Goal: Find contact information: Find contact information

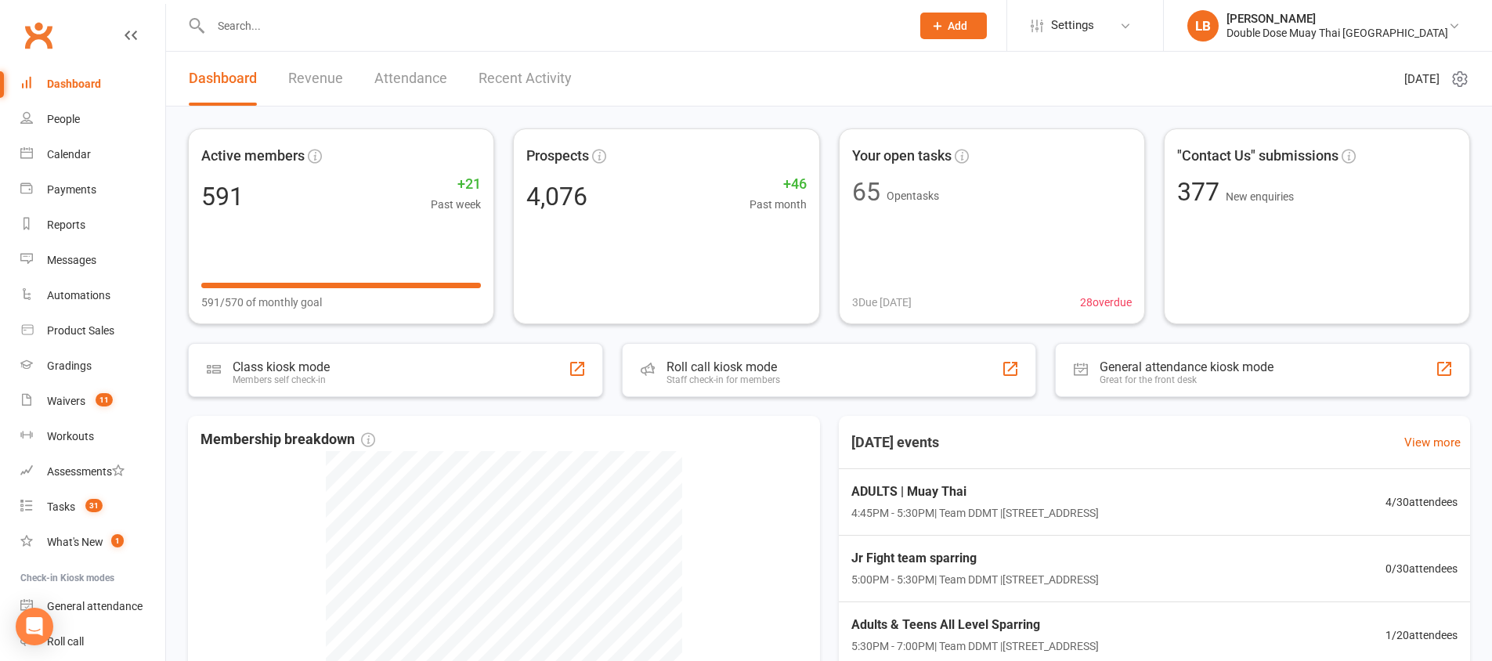
click at [300, 23] on input "text" at bounding box center [553, 26] width 694 height 22
type input "t"
type input "n"
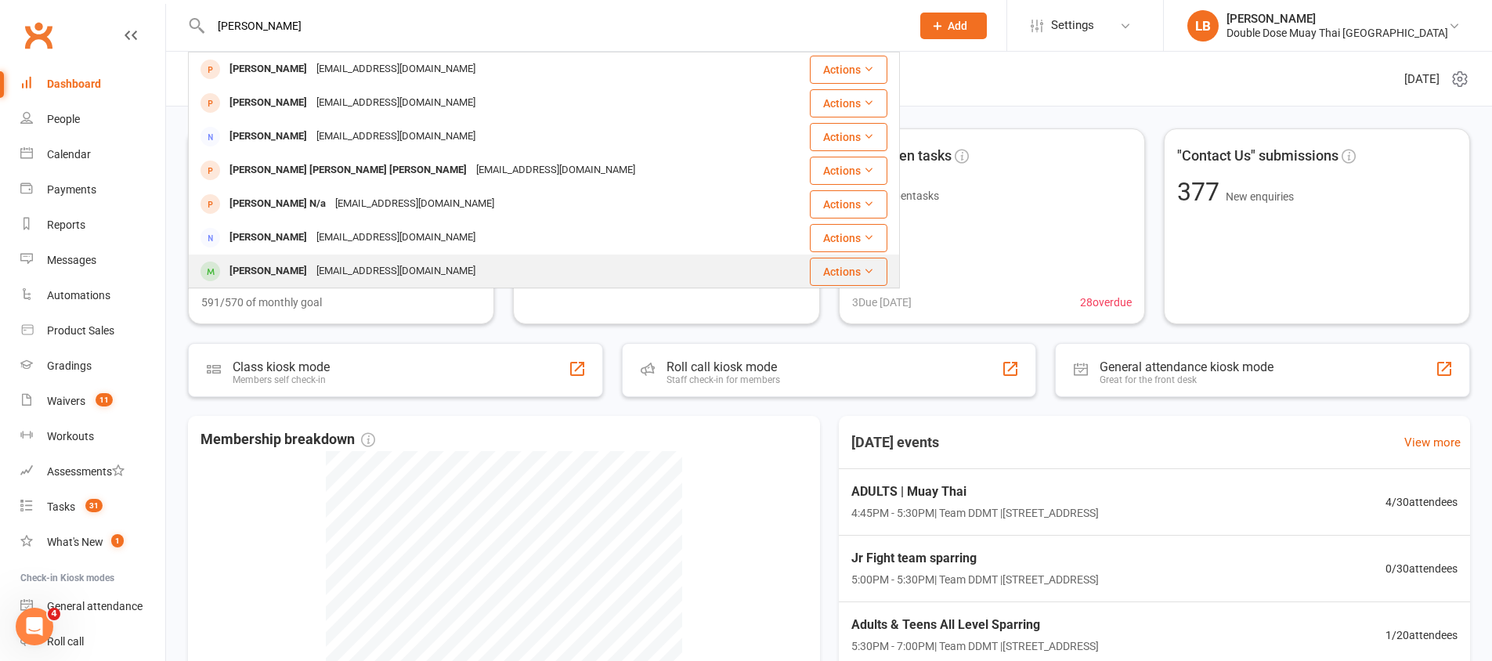
type input "[PERSON_NAME]"
click at [293, 271] on div "[PERSON_NAME]" at bounding box center [268, 271] width 87 height 23
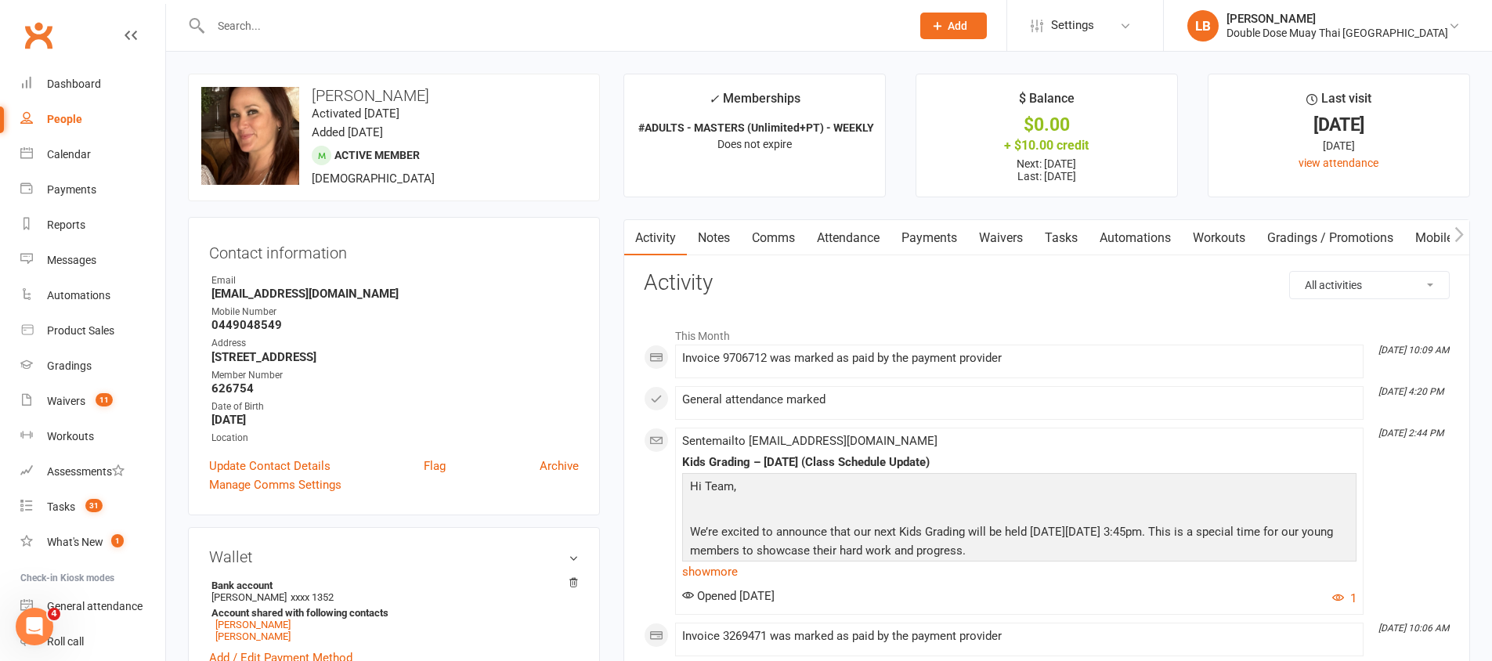
click at [288, 289] on strong "[EMAIL_ADDRESS][DOMAIN_NAME]" at bounding box center [395, 294] width 367 height 14
click at [288, 290] on strong "[EMAIL_ADDRESS][DOMAIN_NAME]" at bounding box center [395, 294] width 367 height 14
copy render-form-field "[EMAIL_ADDRESS][DOMAIN_NAME]"
click at [260, 15] on input "text" at bounding box center [553, 26] width 694 height 22
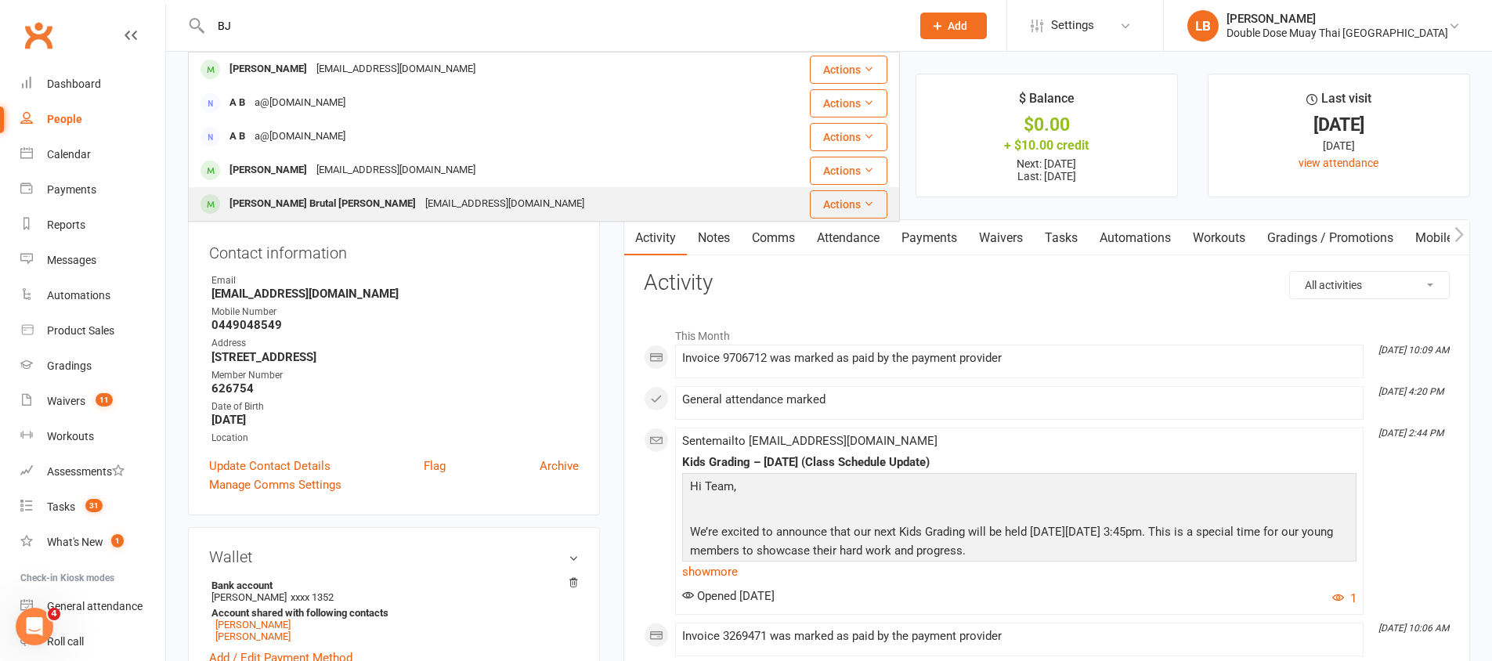
type input "BJ"
click at [284, 205] on div "[PERSON_NAME] Brutal [PERSON_NAME]" at bounding box center [323, 204] width 196 height 23
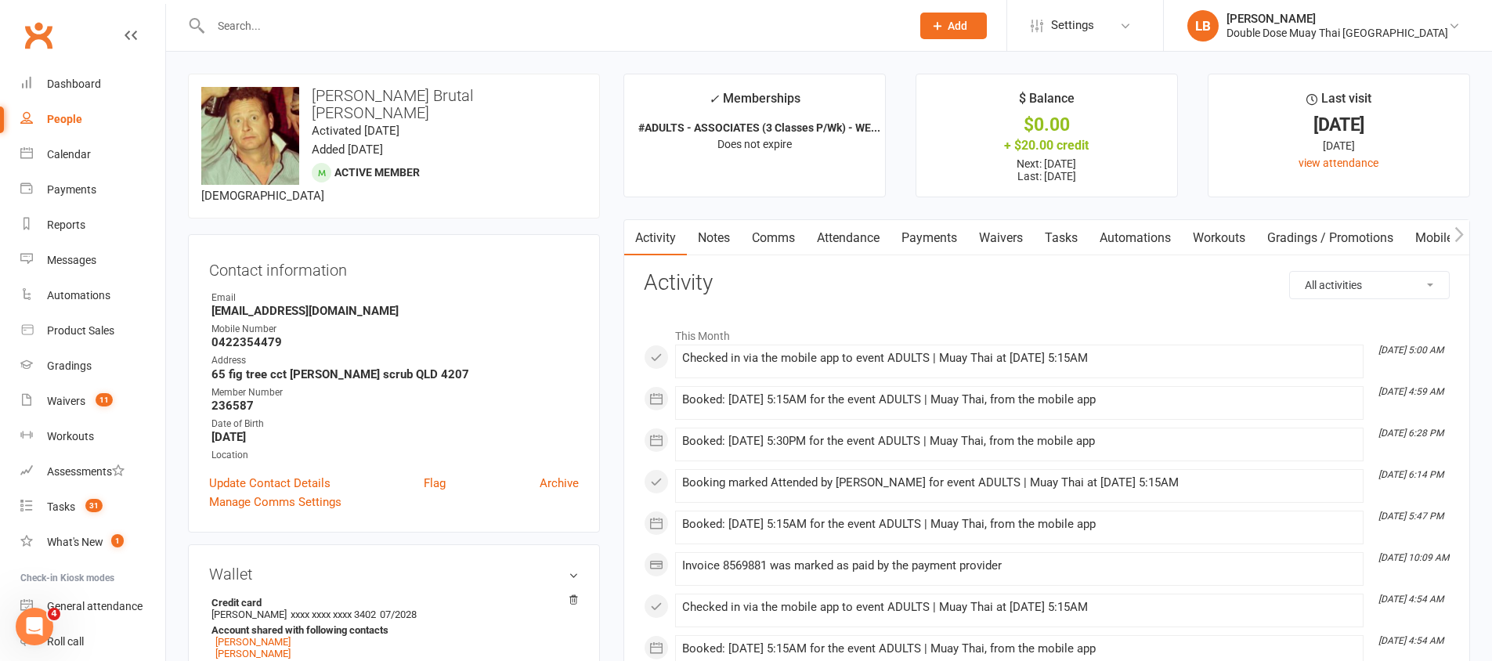
click at [293, 304] on strong "[EMAIL_ADDRESS][DOMAIN_NAME]" at bounding box center [395, 311] width 367 height 14
copy render-form-field "[EMAIL_ADDRESS][DOMAIN_NAME]"
click at [505, 31] on input "text" at bounding box center [553, 26] width 694 height 22
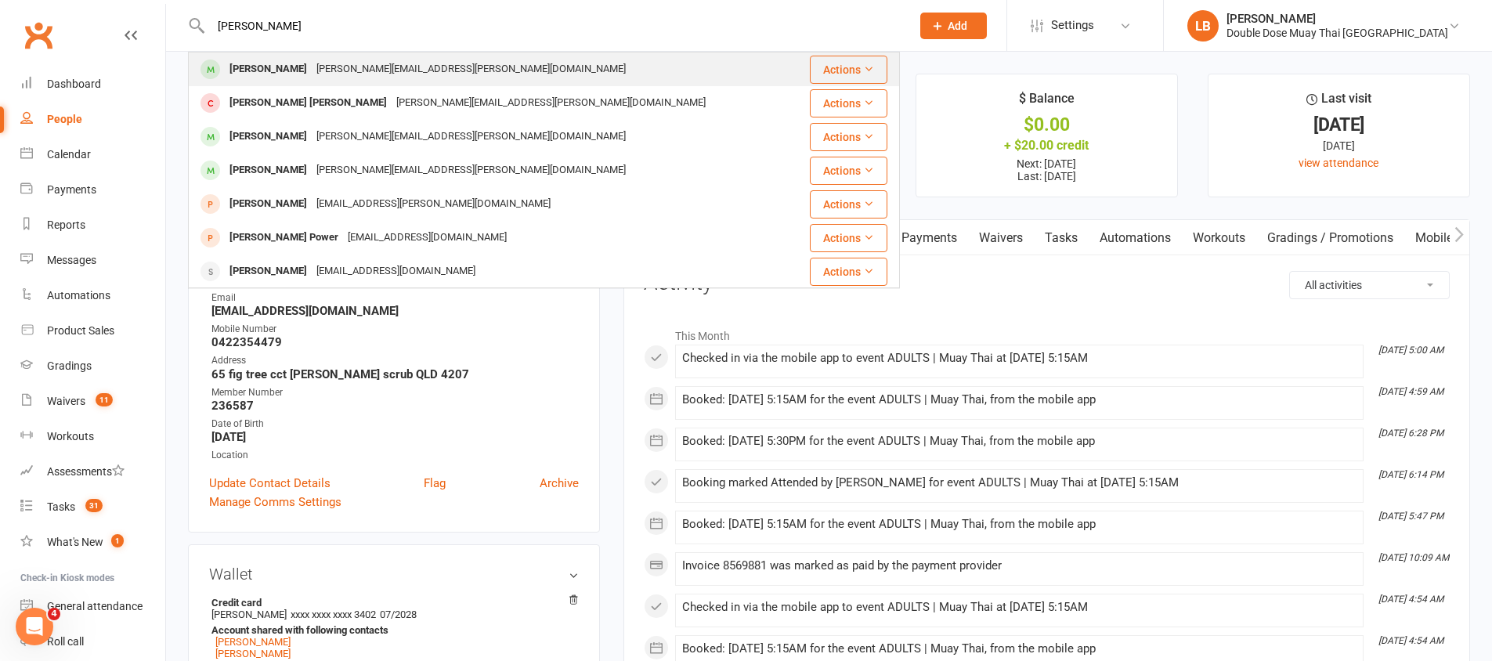
type input "[PERSON_NAME]"
click at [396, 81] on div "[PERSON_NAME] [PERSON_NAME][EMAIL_ADDRESS][PERSON_NAME][DOMAIN_NAME]" at bounding box center [493, 69] width 606 height 32
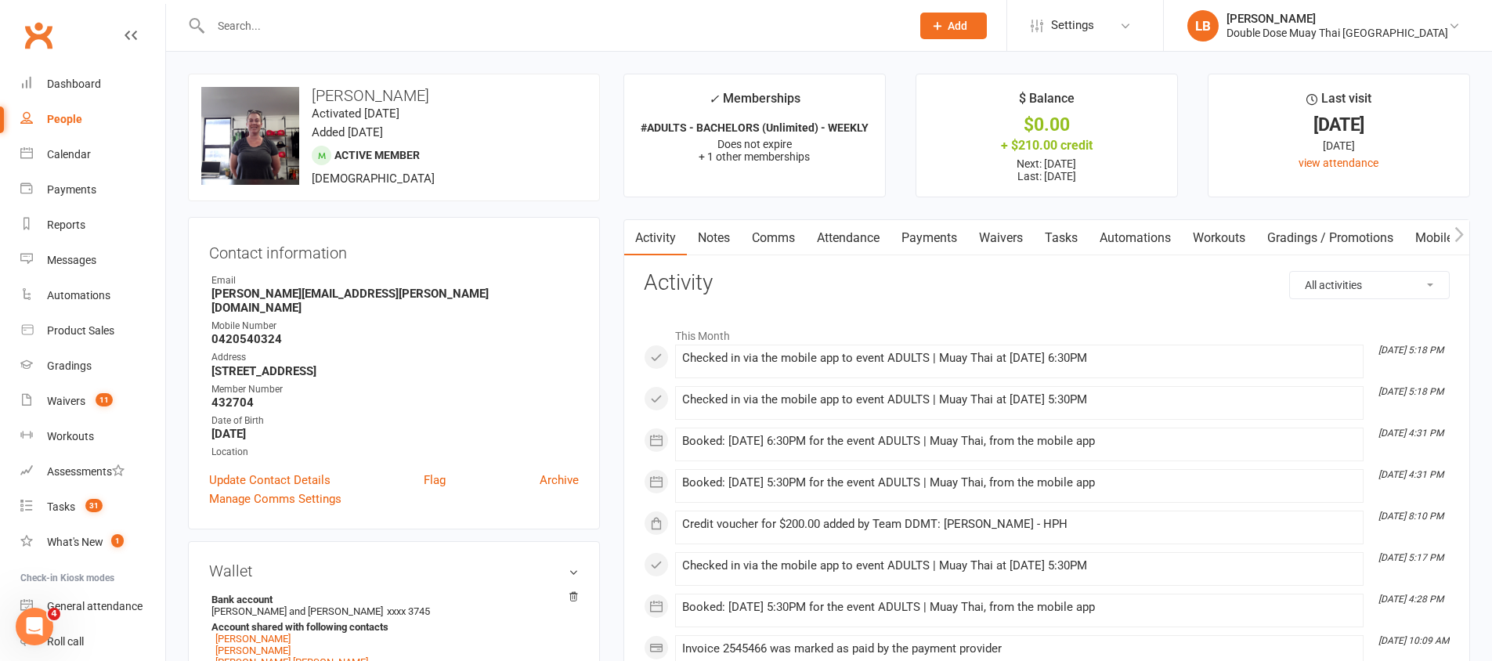
click at [280, 288] on strong "[PERSON_NAME][EMAIL_ADDRESS][PERSON_NAME][DOMAIN_NAME]" at bounding box center [395, 301] width 367 height 28
click at [280, 289] on strong "[PERSON_NAME][EMAIL_ADDRESS][PERSON_NAME][DOMAIN_NAME]" at bounding box center [395, 301] width 367 height 28
copy render-form-field "[PERSON_NAME][EMAIL_ADDRESS][PERSON_NAME][DOMAIN_NAME]"
click at [232, 24] on input "text" at bounding box center [553, 26] width 694 height 22
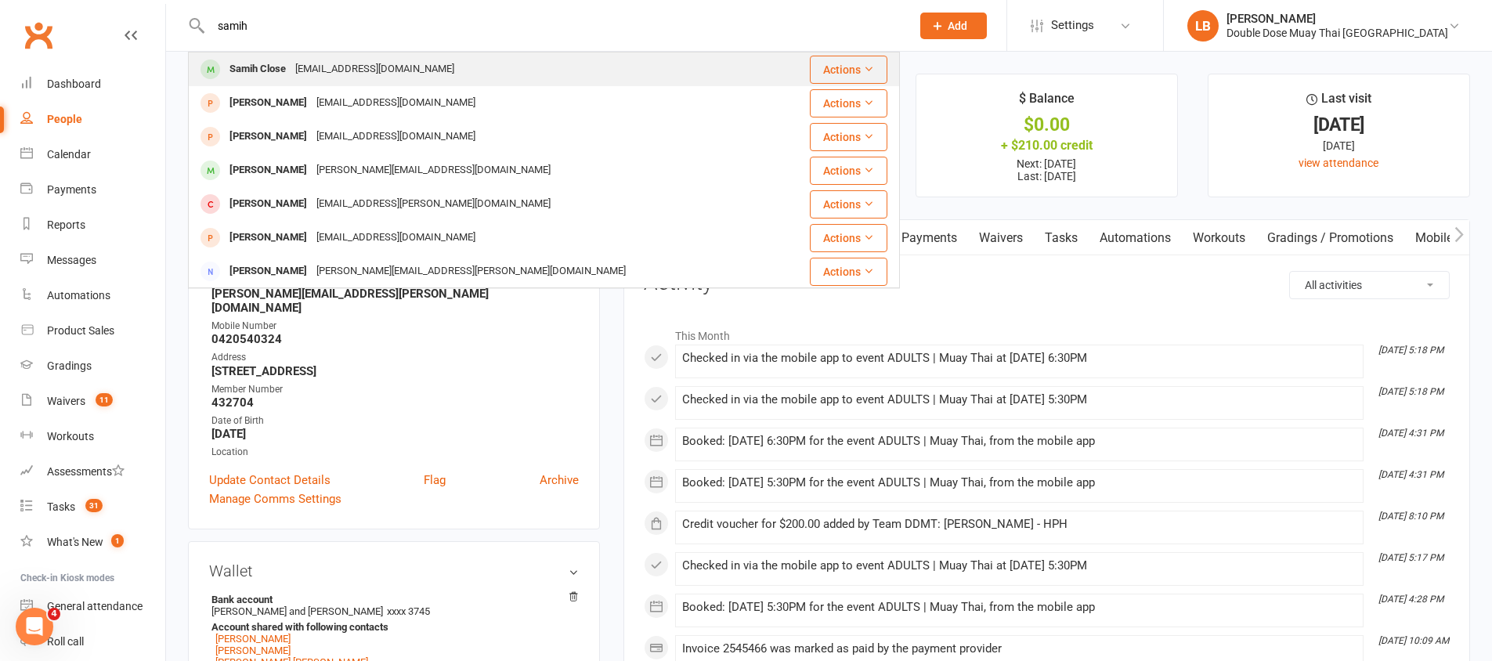
type input "samih"
click at [309, 74] on div "[EMAIL_ADDRESS][DOMAIN_NAME]" at bounding box center [375, 69] width 168 height 23
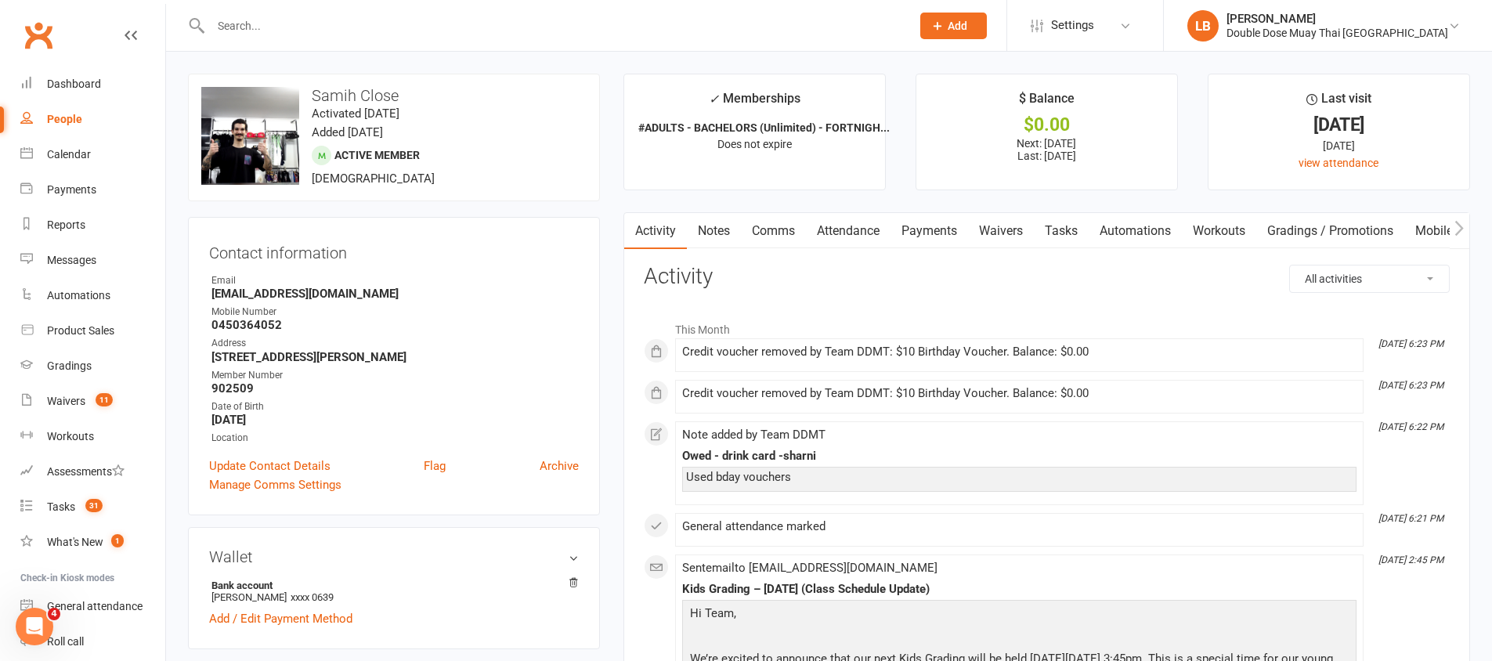
click at [283, 298] on strong "[EMAIL_ADDRESS][DOMAIN_NAME]" at bounding box center [395, 294] width 367 height 14
copy render-form-field "[EMAIL_ADDRESS][DOMAIN_NAME]"
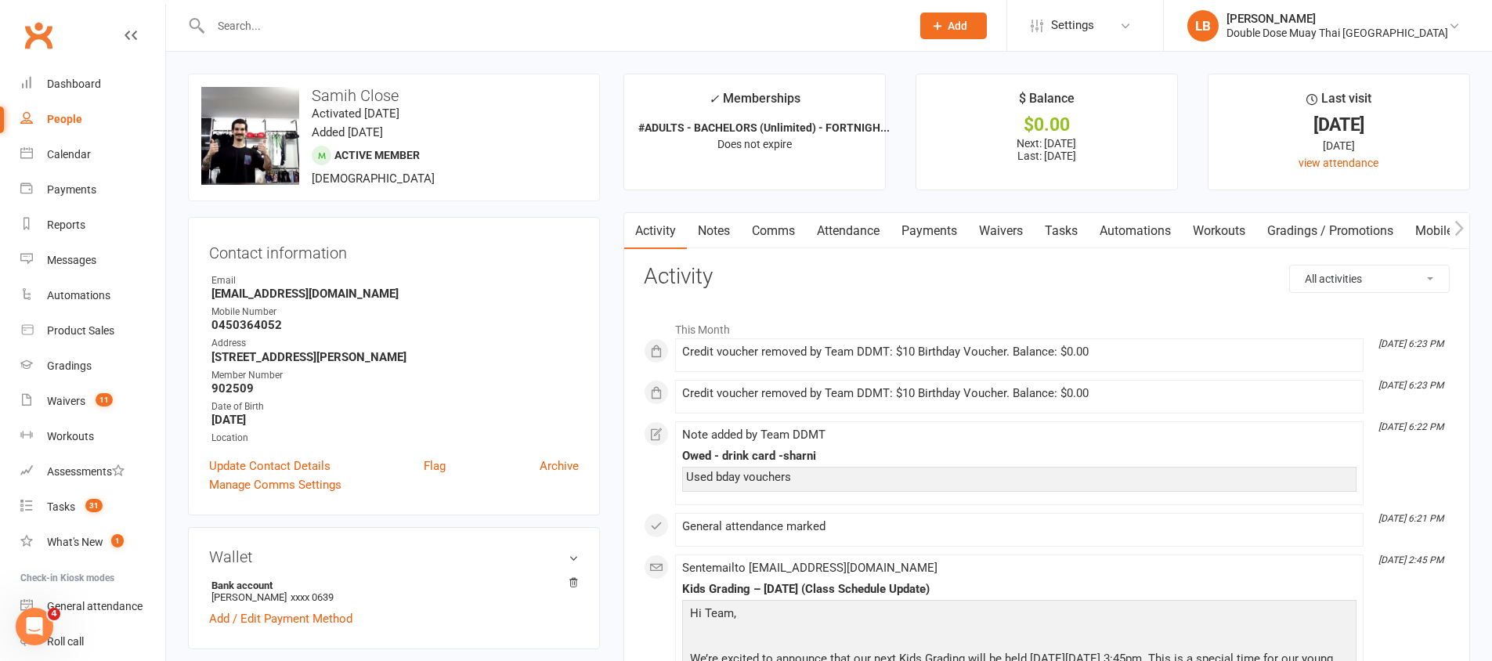
click at [298, 32] on input "text" at bounding box center [553, 26] width 694 height 22
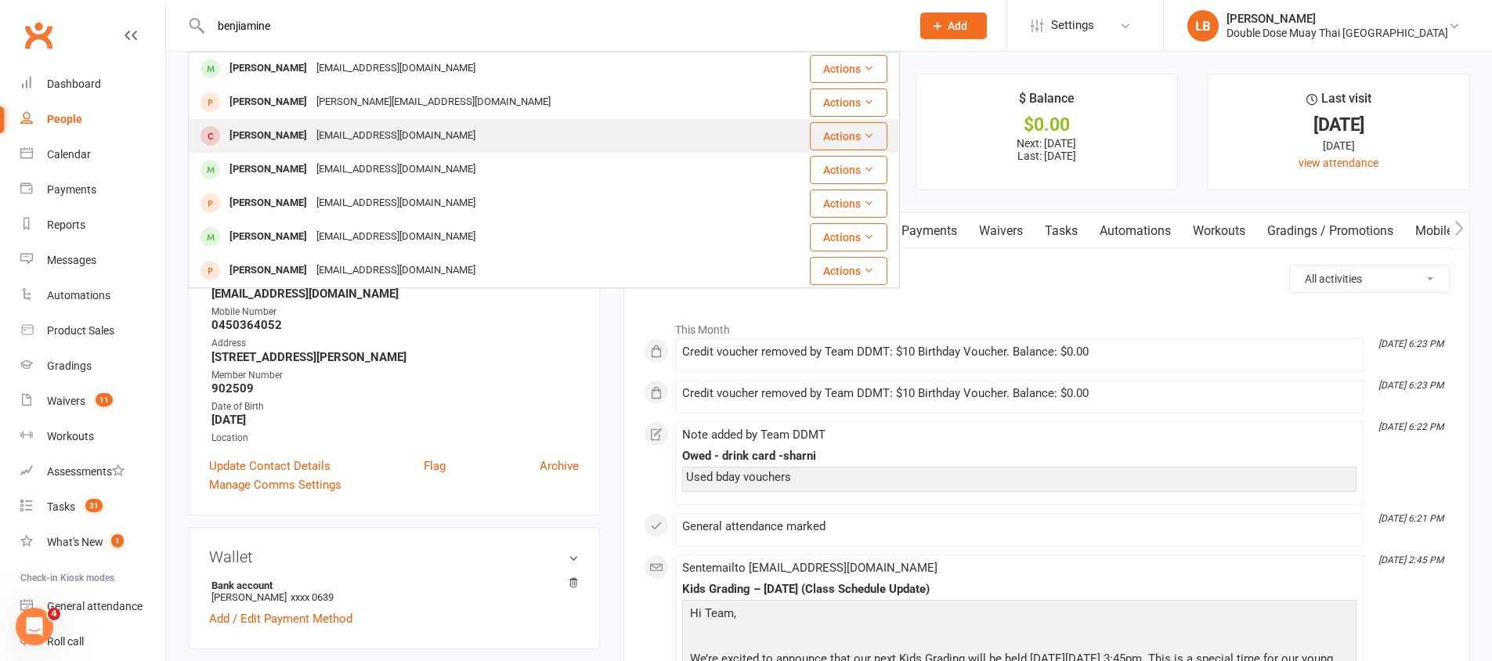
scroll to position [439, 0]
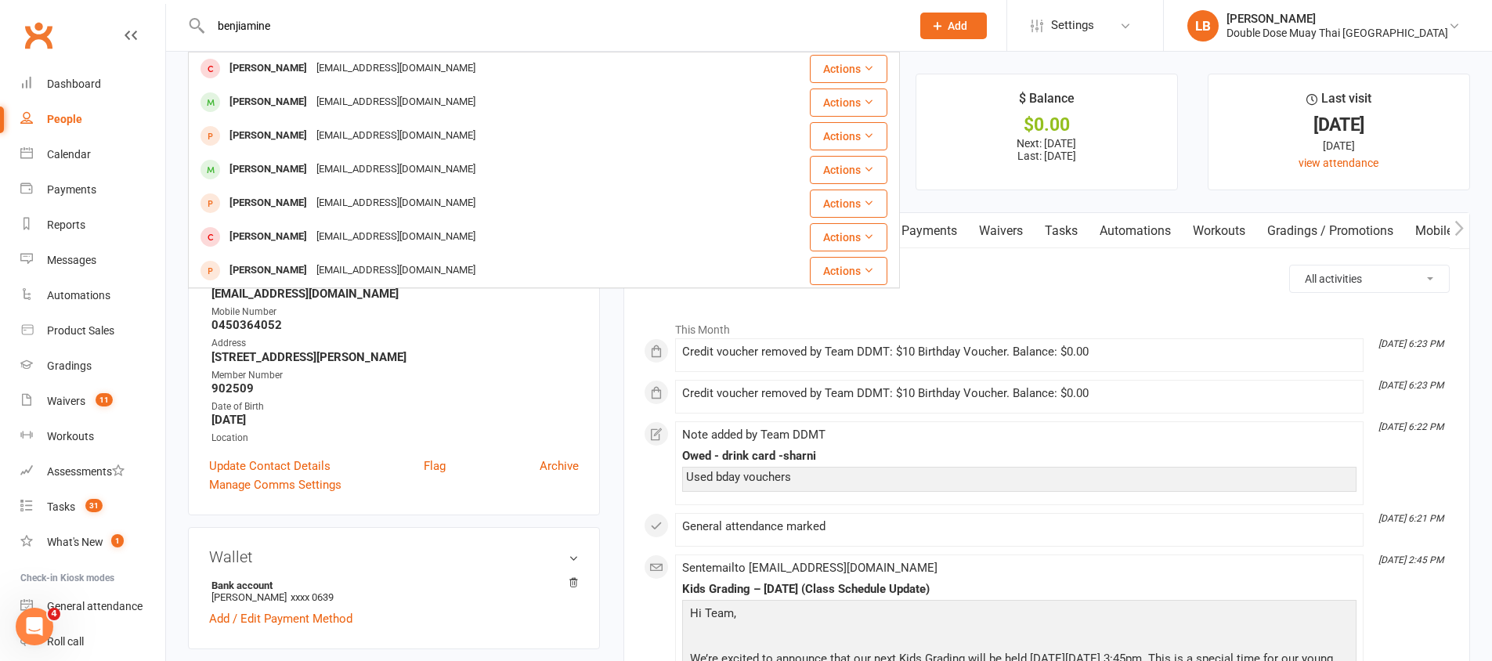
type input "benjiamine"
click at [330, 165] on div "[EMAIL_ADDRESS][DOMAIN_NAME]" at bounding box center [396, 169] width 168 height 23
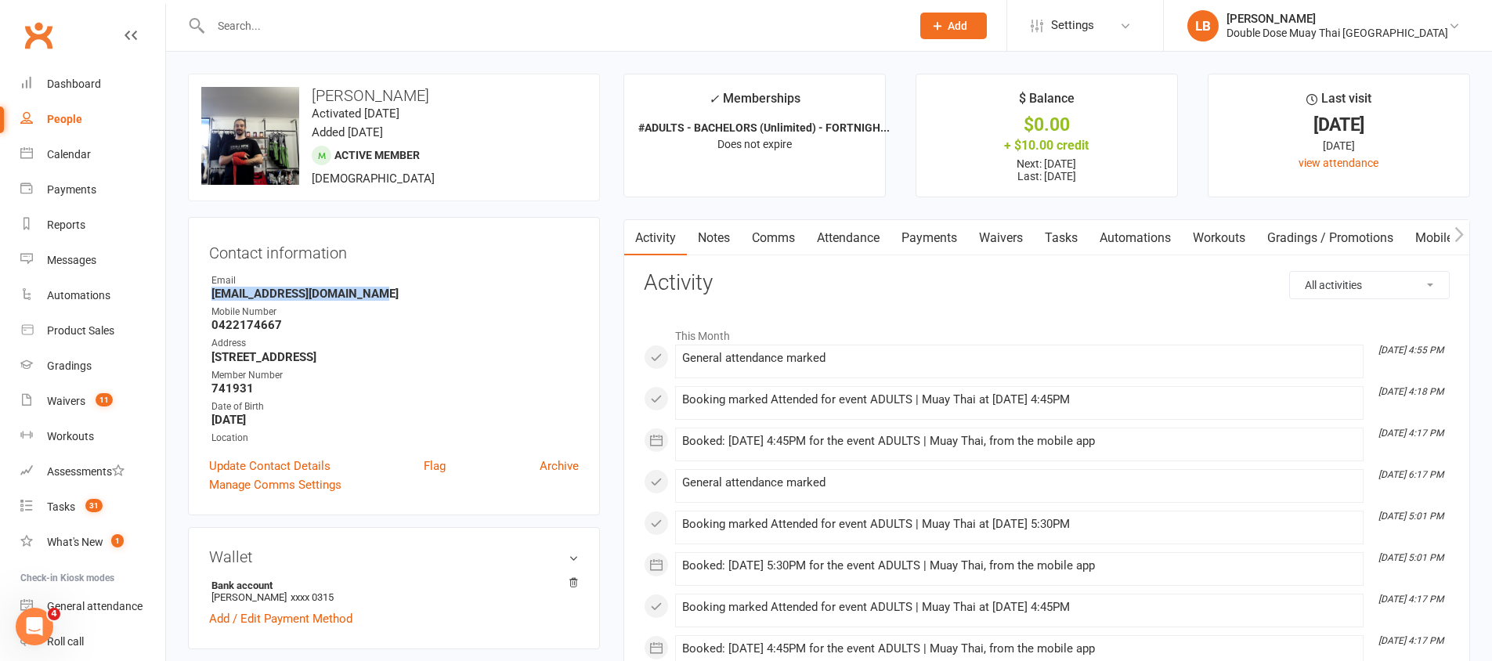
drag, startPoint x: 362, startPoint y: 295, endPoint x: 205, endPoint y: 291, distance: 156.7
click at [205, 291] on div "Contact information Owner Email [EMAIL_ADDRESS][DOMAIN_NAME] Mobile Number [PHO…" at bounding box center [394, 366] width 412 height 298
copy strong "[EMAIL_ADDRESS][DOMAIN_NAME]"
click at [336, 27] on input "text" at bounding box center [553, 26] width 694 height 22
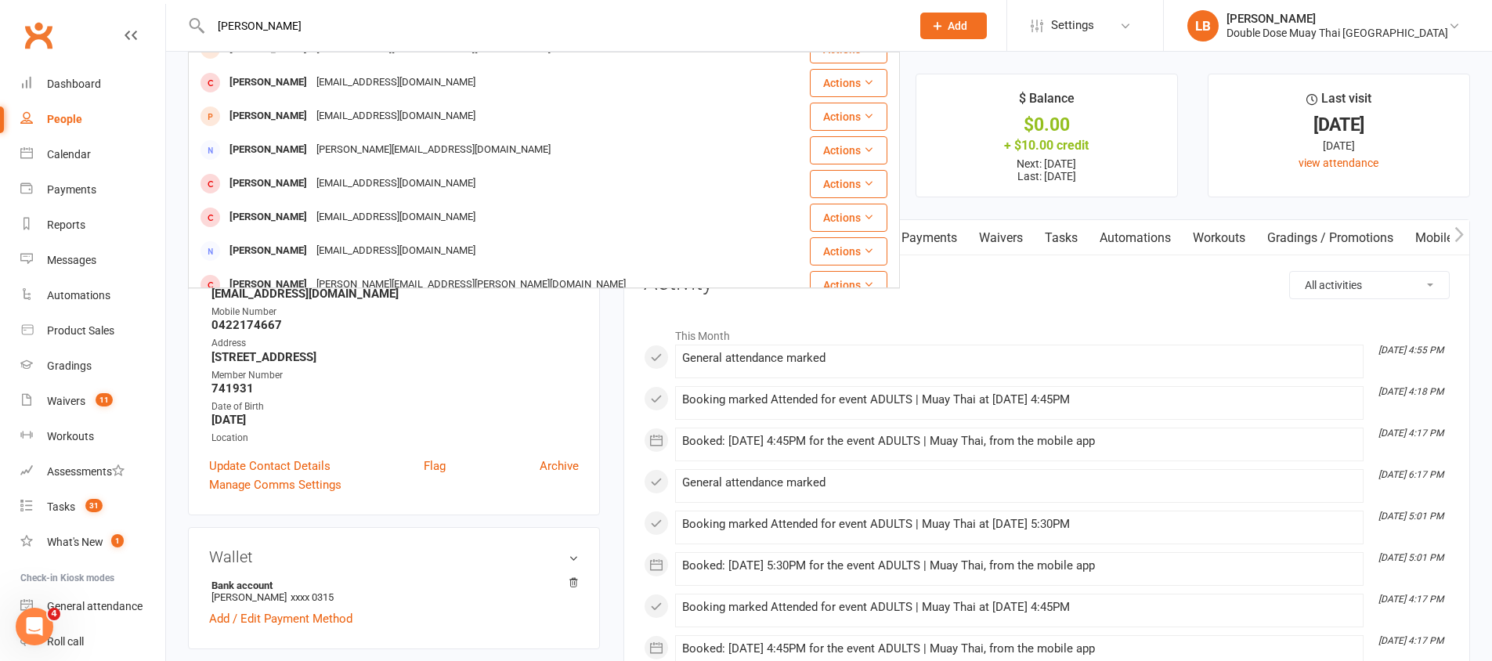
scroll to position [305, 0]
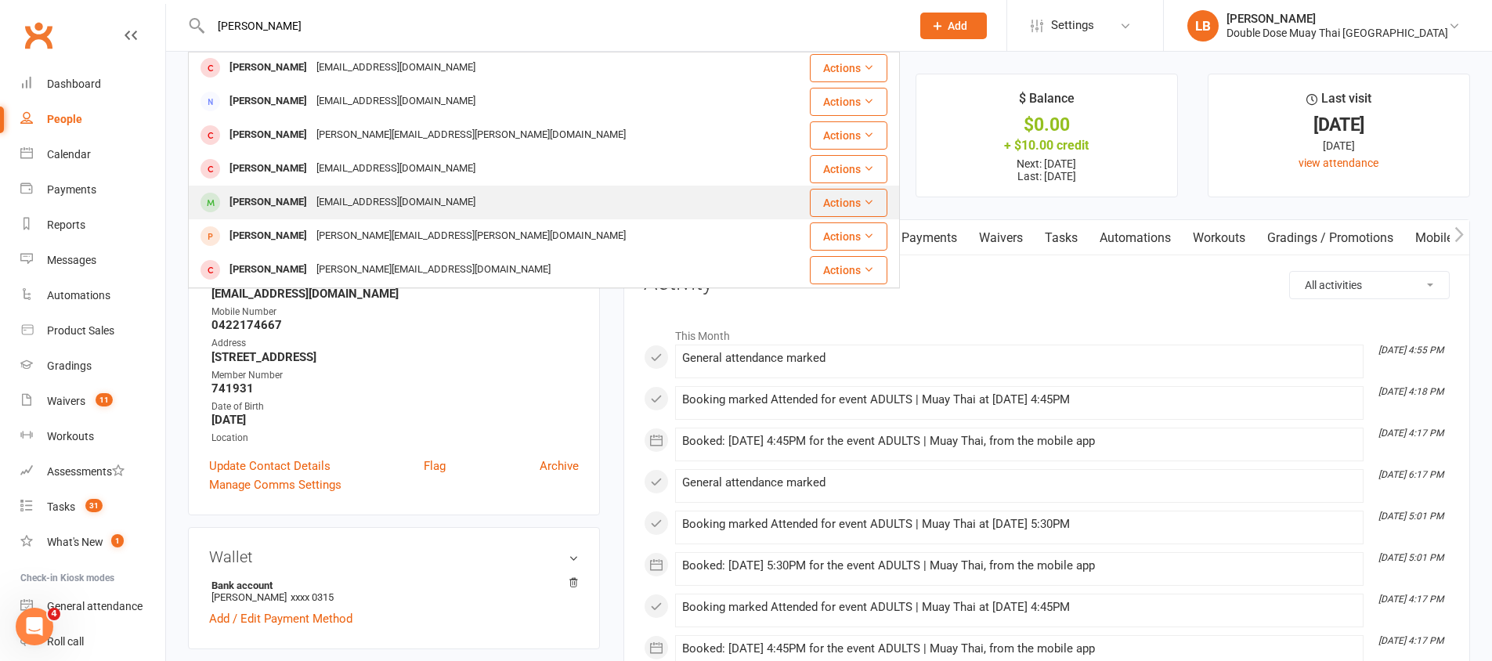
type input "[PERSON_NAME]"
click at [312, 198] on div "[EMAIL_ADDRESS][DOMAIN_NAME]" at bounding box center [396, 202] width 168 height 23
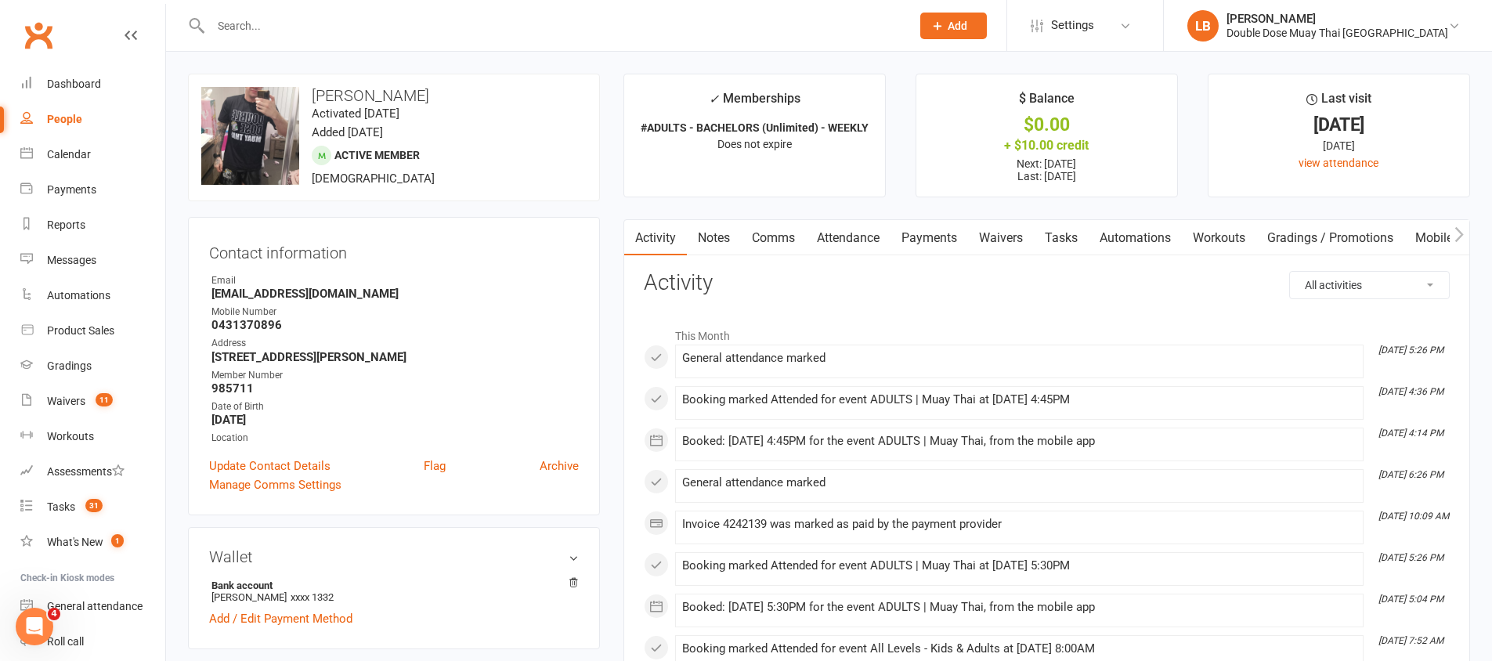
click at [273, 299] on strong "[EMAIL_ADDRESS][DOMAIN_NAME]" at bounding box center [395, 294] width 367 height 14
click at [272, 299] on strong "[EMAIL_ADDRESS][DOMAIN_NAME]" at bounding box center [395, 294] width 367 height 14
click at [272, 298] on strong "[EMAIL_ADDRESS][DOMAIN_NAME]" at bounding box center [395, 294] width 367 height 14
copy render-form-field "[EMAIL_ADDRESS][DOMAIN_NAME]"
click at [232, 45] on div at bounding box center [544, 25] width 712 height 51
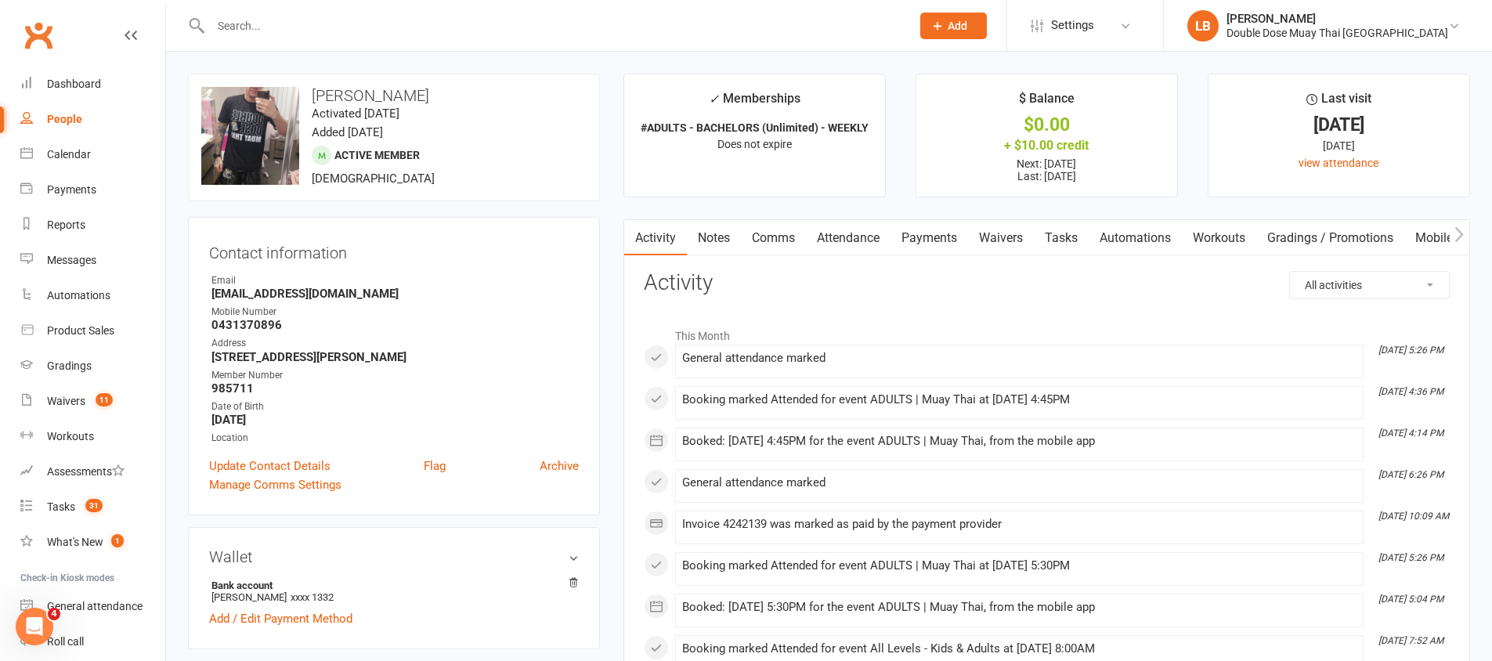
click at [246, 24] on input "text" at bounding box center [553, 26] width 694 height 22
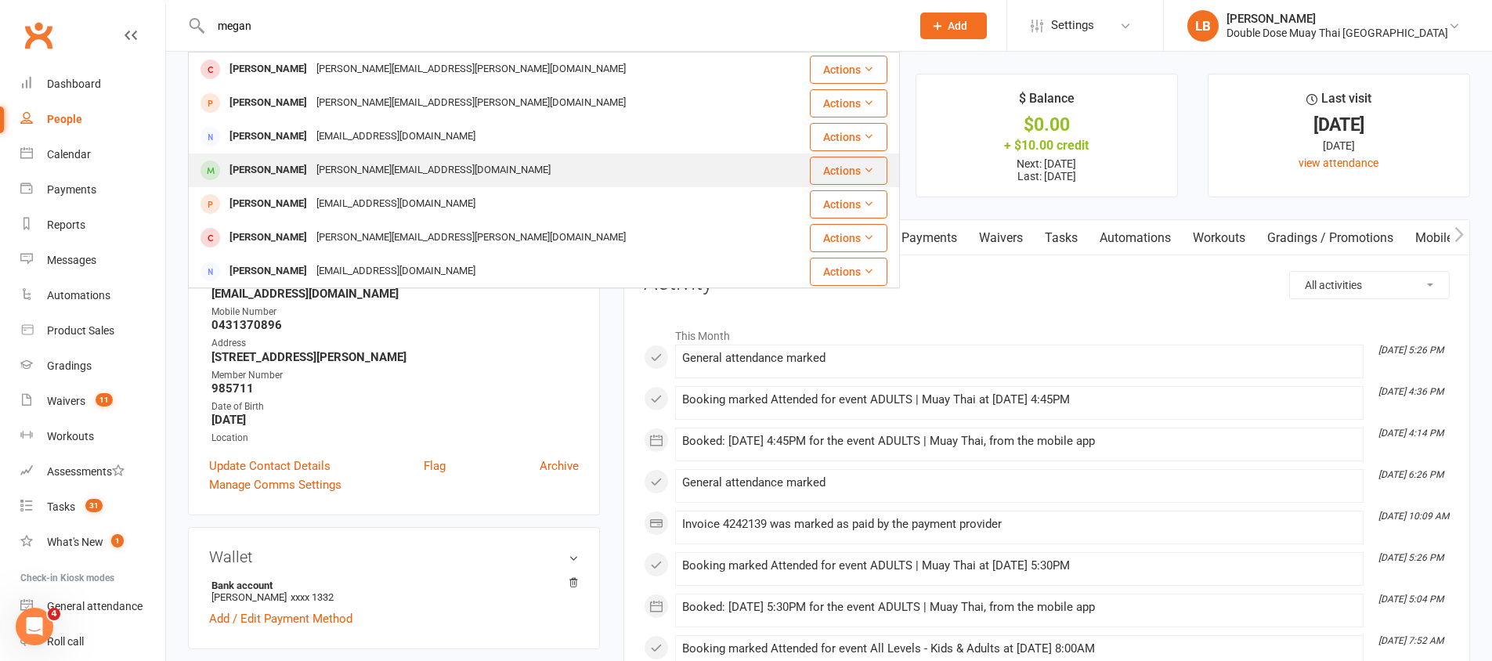
type input "megan"
click at [273, 167] on div "[PERSON_NAME]" at bounding box center [268, 170] width 87 height 23
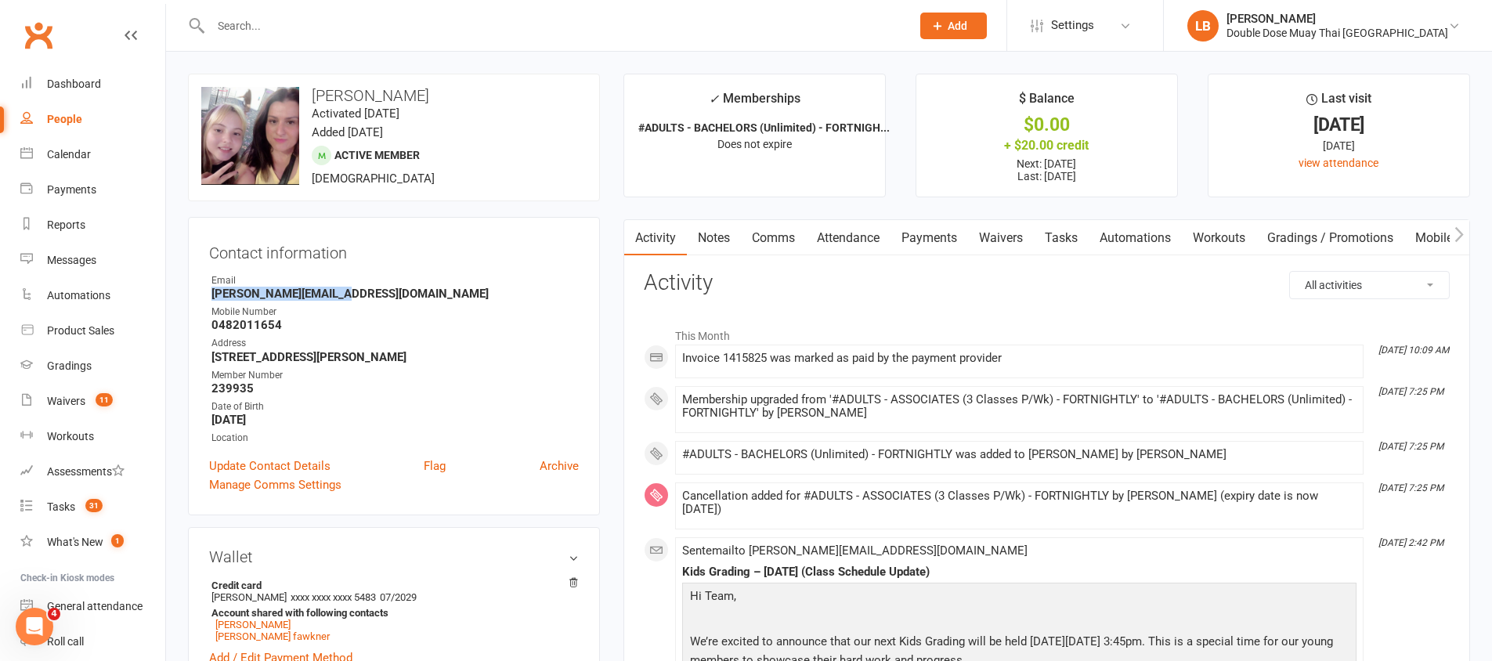
drag, startPoint x: 352, startPoint y: 294, endPoint x: 214, endPoint y: 292, distance: 137.9
click at [214, 292] on strong "[PERSON_NAME][EMAIL_ADDRESS][DOMAIN_NAME]" at bounding box center [395, 294] width 367 height 14
copy strong "[PERSON_NAME][EMAIL_ADDRESS][DOMAIN_NAME]"
click at [350, 38] on div at bounding box center [544, 25] width 712 height 51
click at [357, 27] on input "text" at bounding box center [553, 26] width 694 height 22
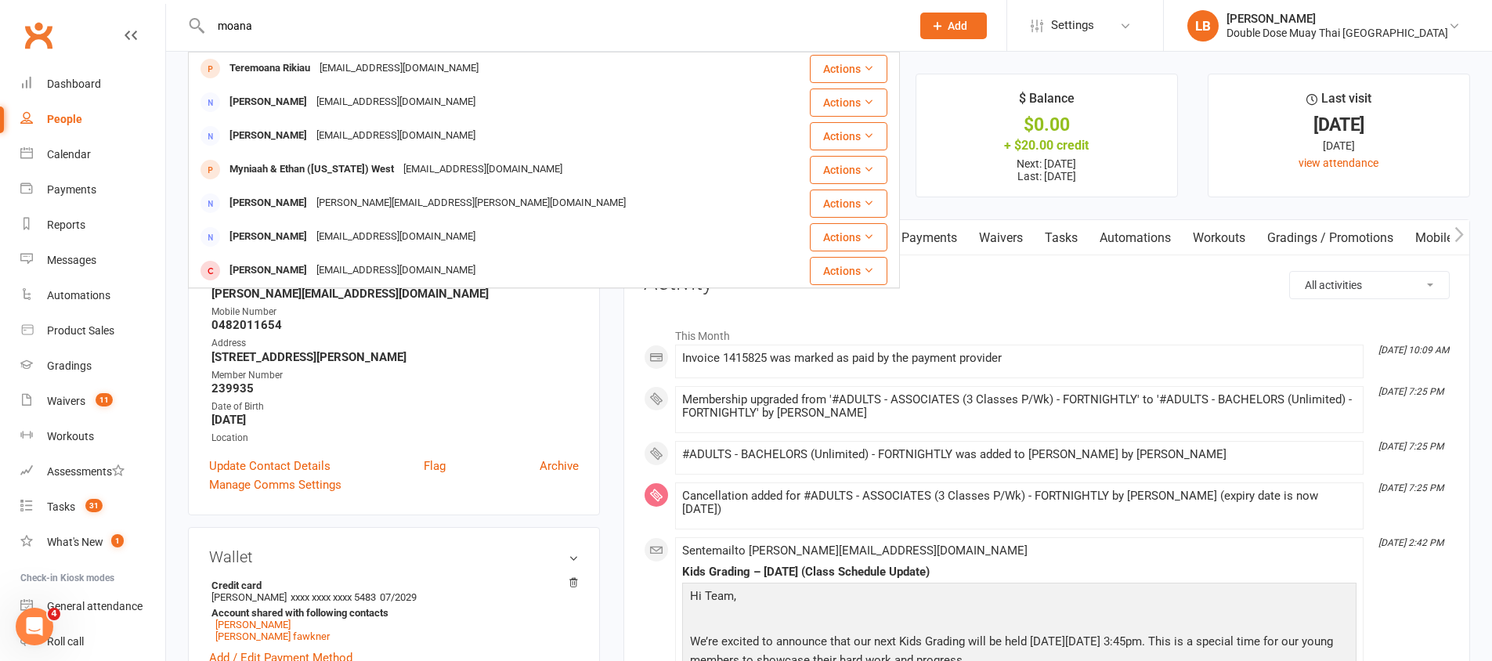
click at [220, 20] on input "moana" at bounding box center [553, 26] width 694 height 22
click at [242, 27] on input "moana" at bounding box center [553, 26] width 694 height 22
click at [269, 15] on input "moana" at bounding box center [553, 26] width 694 height 22
click at [268, 20] on input "moana" at bounding box center [553, 26] width 694 height 22
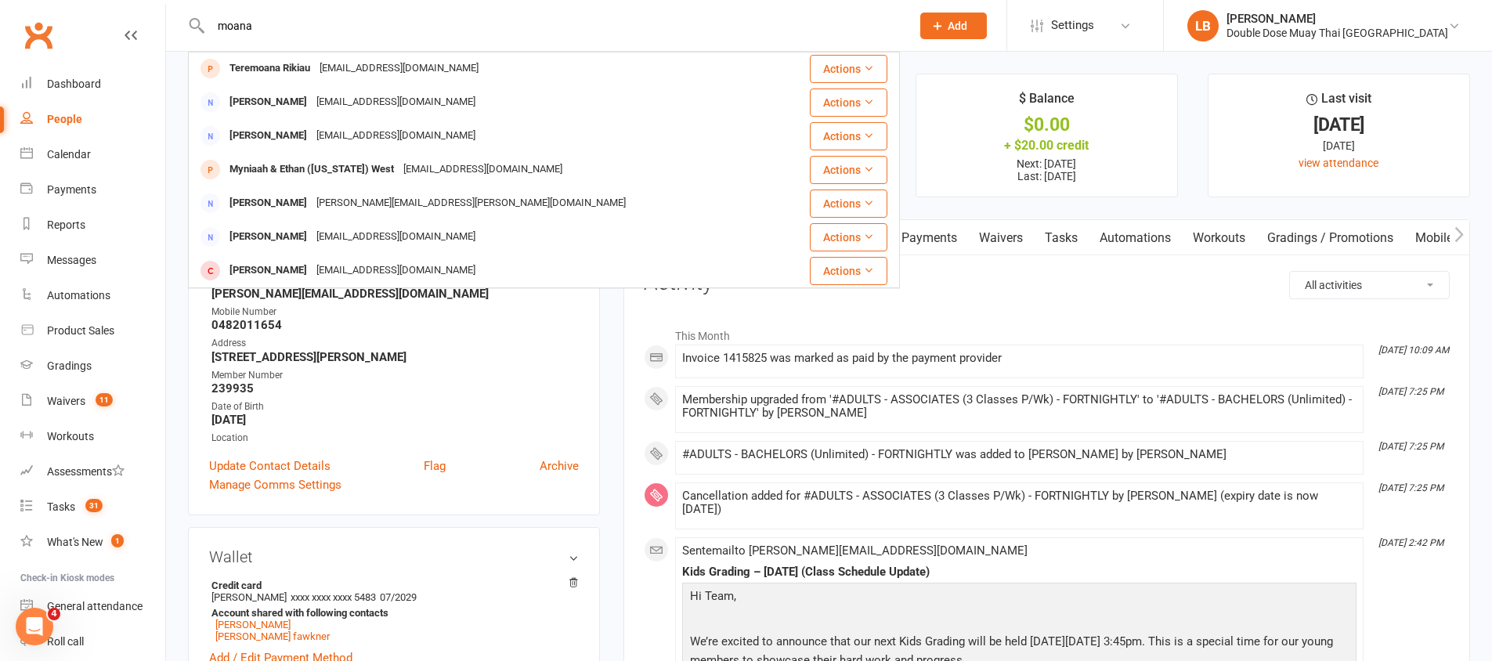
click at [267, 22] on input "moana" at bounding box center [553, 26] width 694 height 22
click at [267, 23] on input "moana" at bounding box center [553, 26] width 694 height 22
click at [266, 23] on input "moana" at bounding box center [553, 26] width 694 height 22
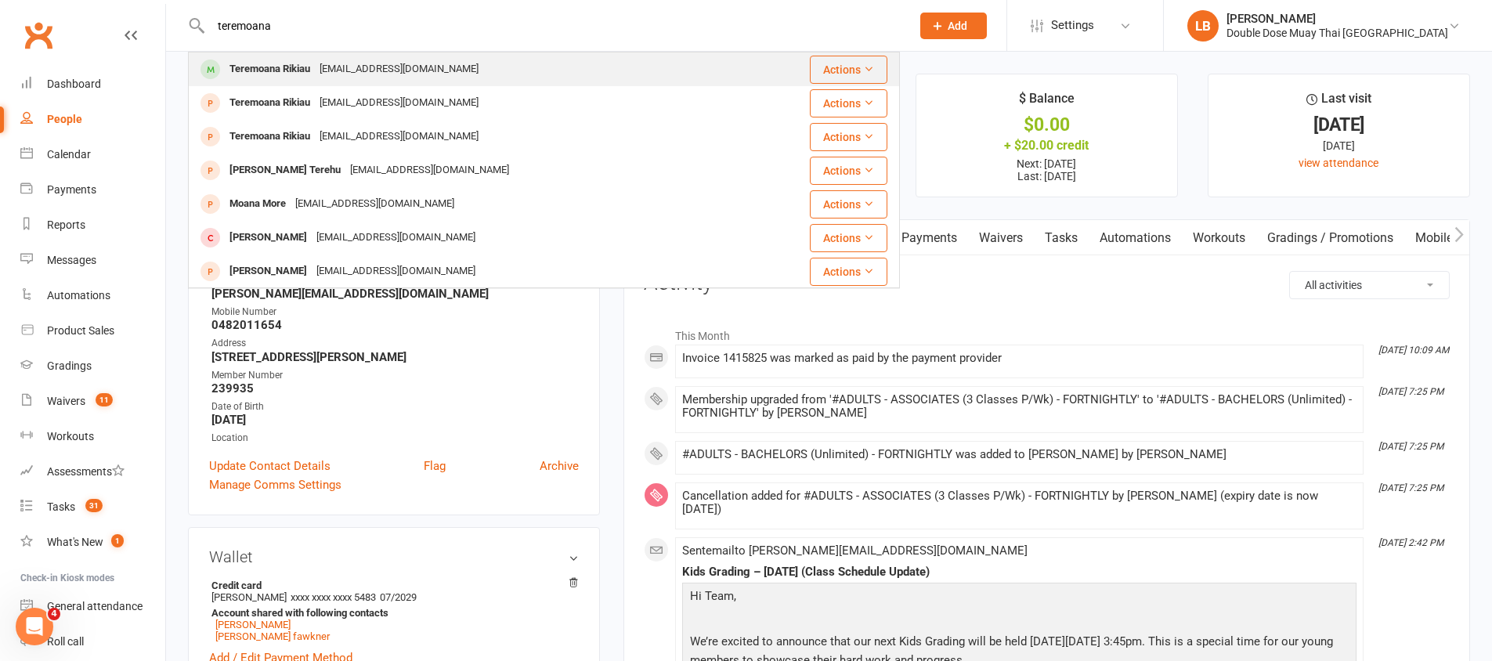
type input "teremoana"
click at [280, 74] on div "Teremoana Rikiau" at bounding box center [270, 69] width 90 height 23
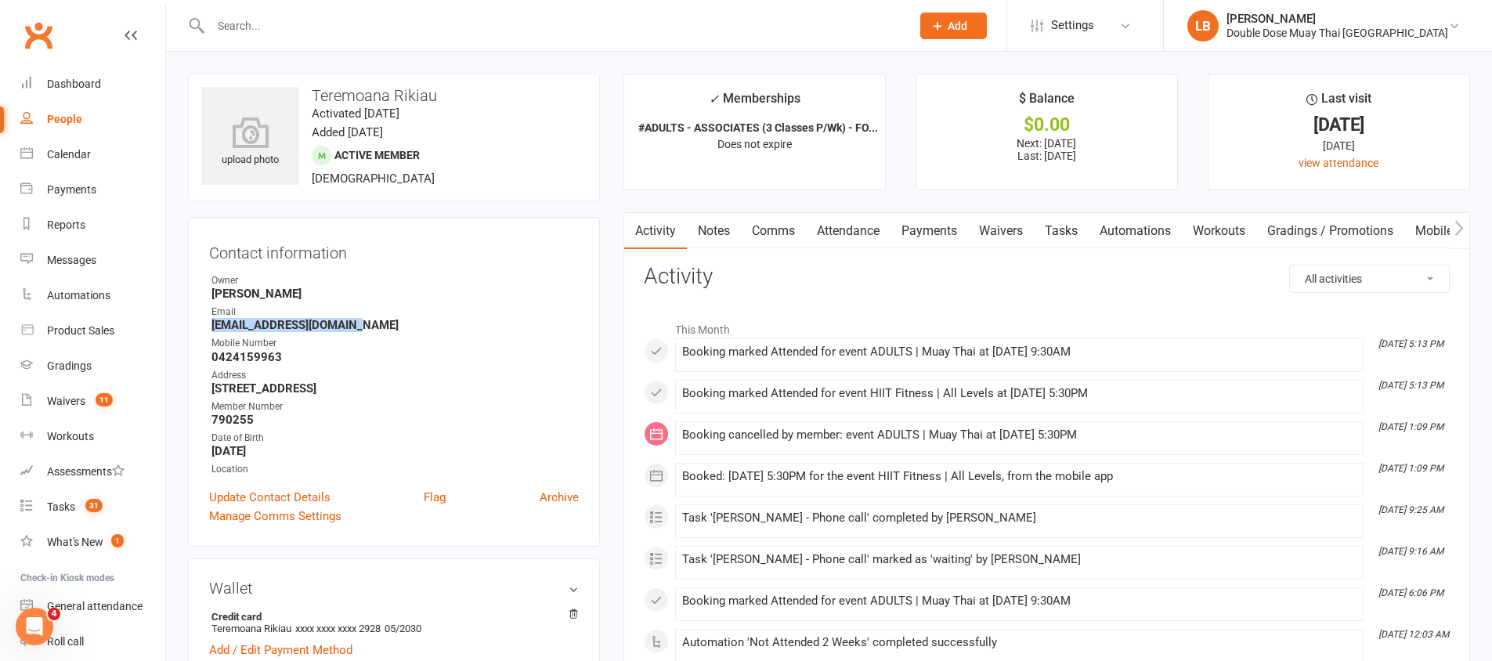
drag, startPoint x: 346, startPoint y: 326, endPoint x: 213, endPoint y: 325, distance: 133.2
click at [213, 325] on strong "[EMAIL_ADDRESS][DOMAIN_NAME]" at bounding box center [395, 325] width 367 height 14
copy strong "[EMAIL_ADDRESS][DOMAIN_NAME]"
click at [309, 31] on input "text" at bounding box center [553, 26] width 694 height 22
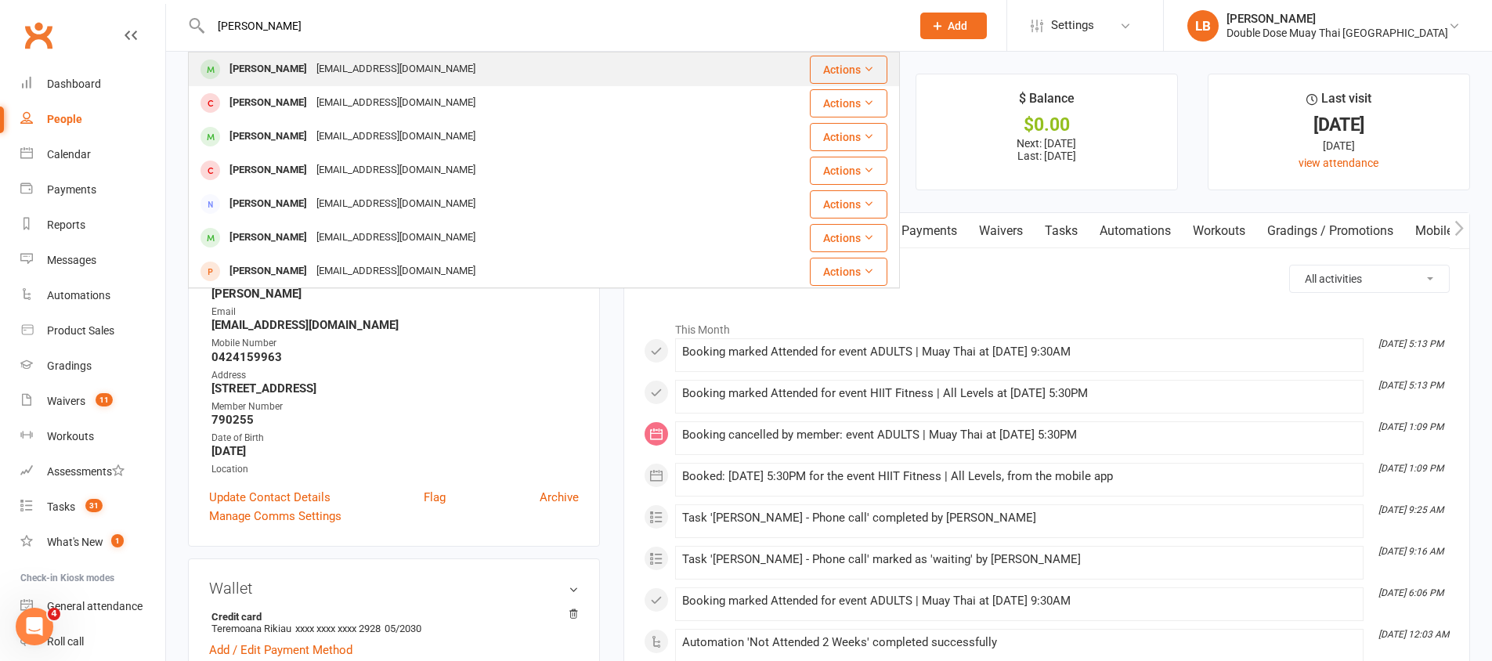
type input "[PERSON_NAME]"
click at [251, 67] on div "[PERSON_NAME]" at bounding box center [268, 69] width 87 height 23
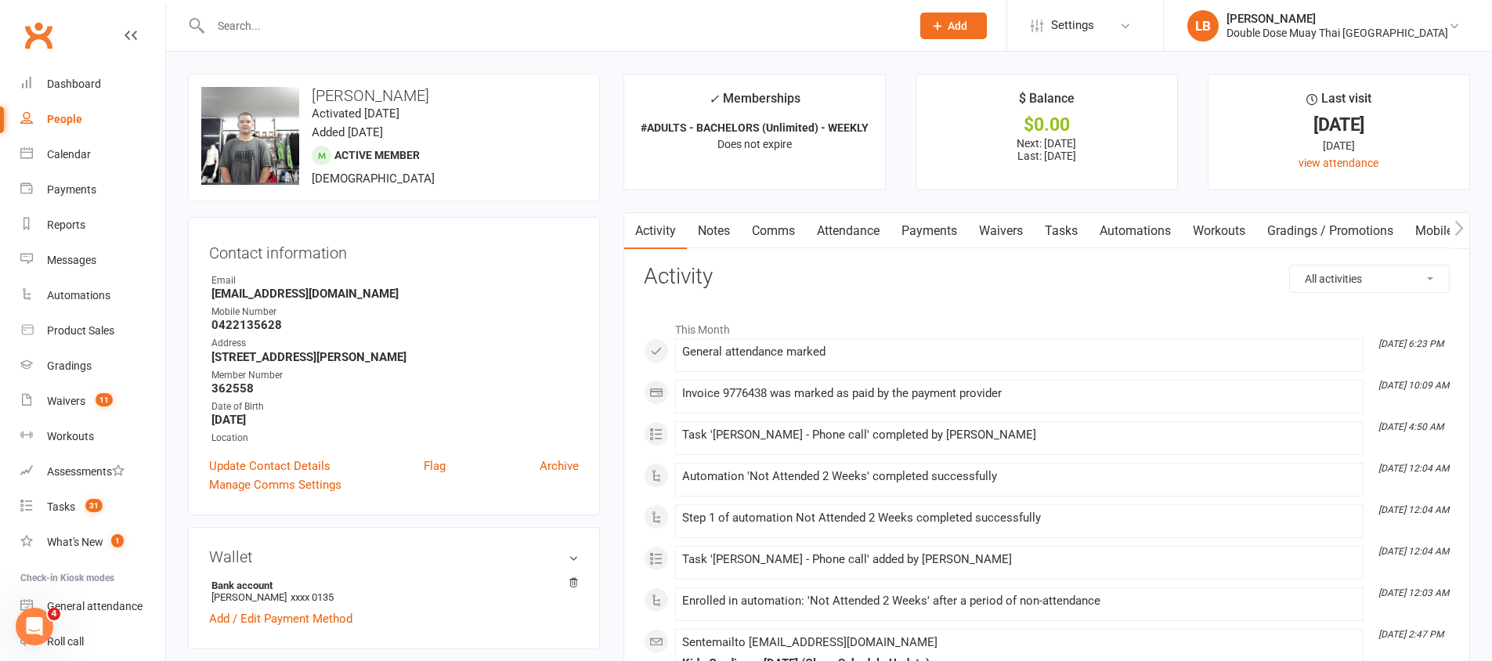
click at [298, 288] on strong "[EMAIL_ADDRESS][DOMAIN_NAME]" at bounding box center [395, 294] width 367 height 14
click at [437, 40] on div at bounding box center [544, 25] width 712 height 51
click at [441, 31] on input "text" at bounding box center [553, 26] width 694 height 22
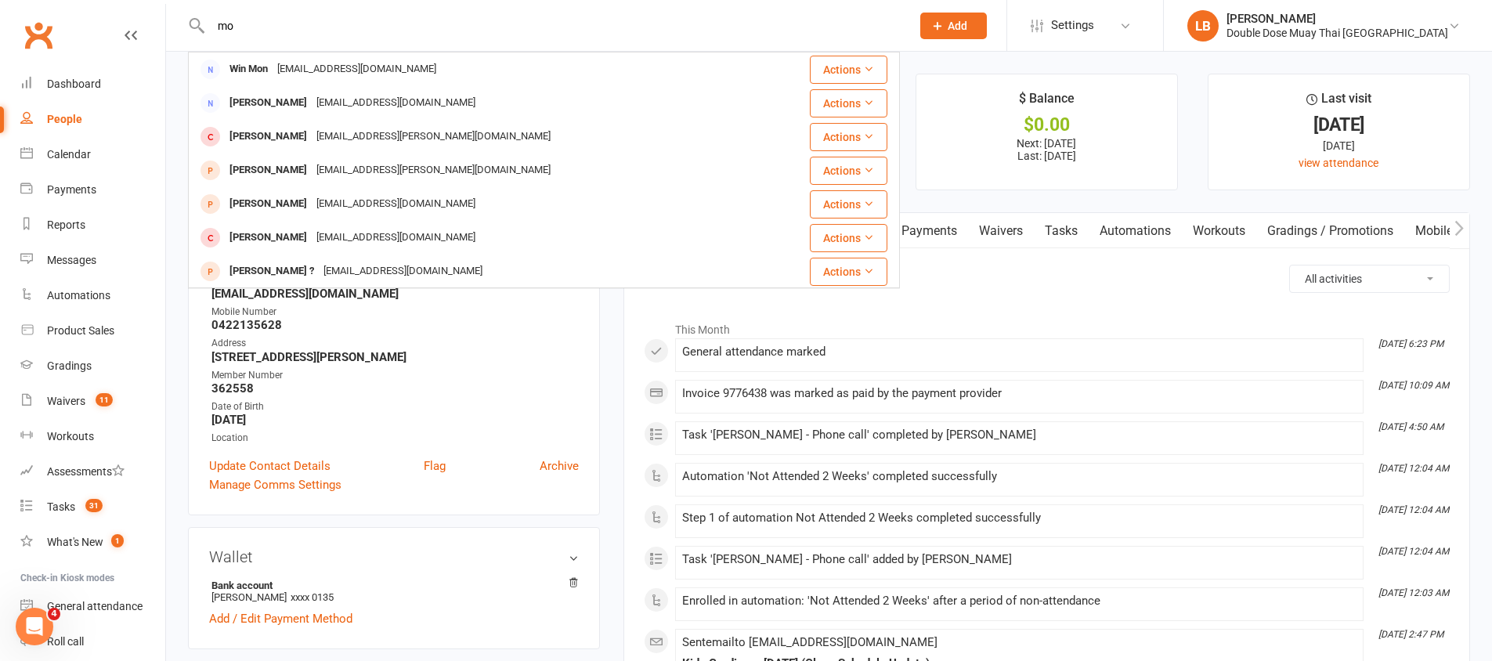
type input "m"
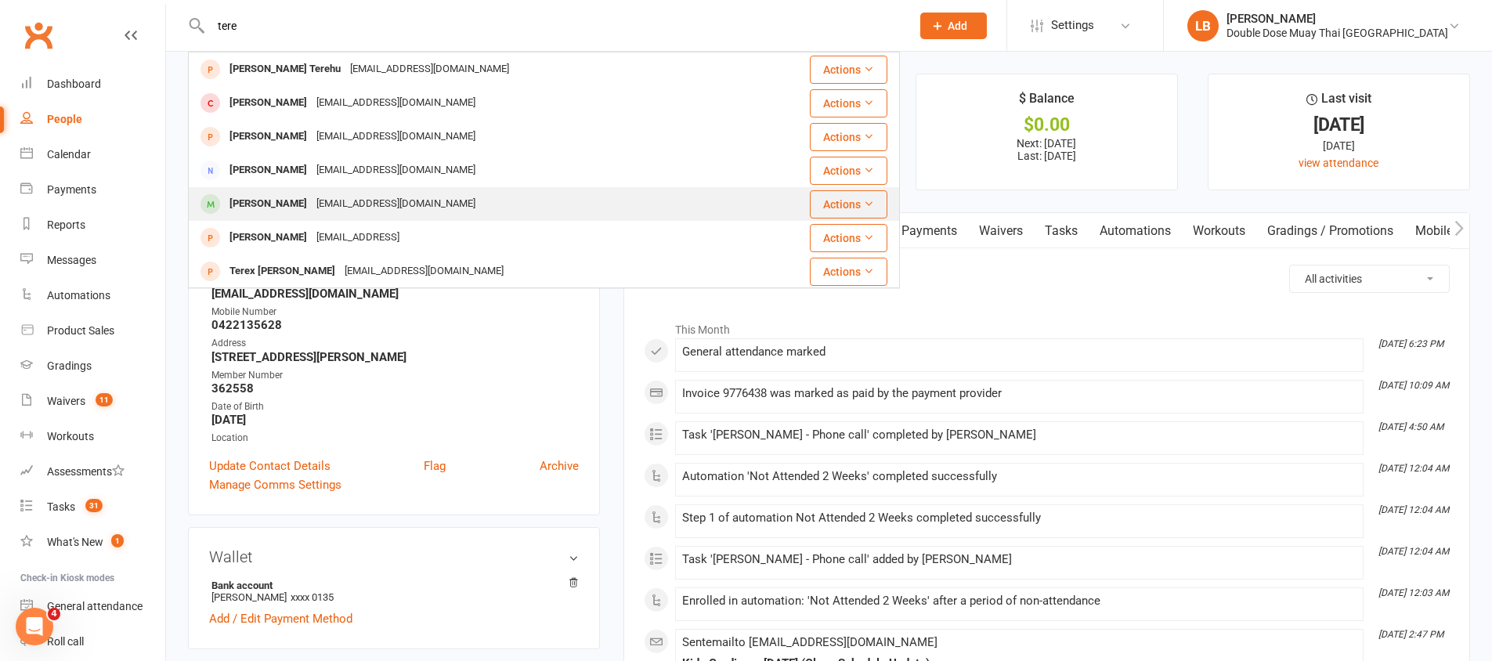
scroll to position [3, 0]
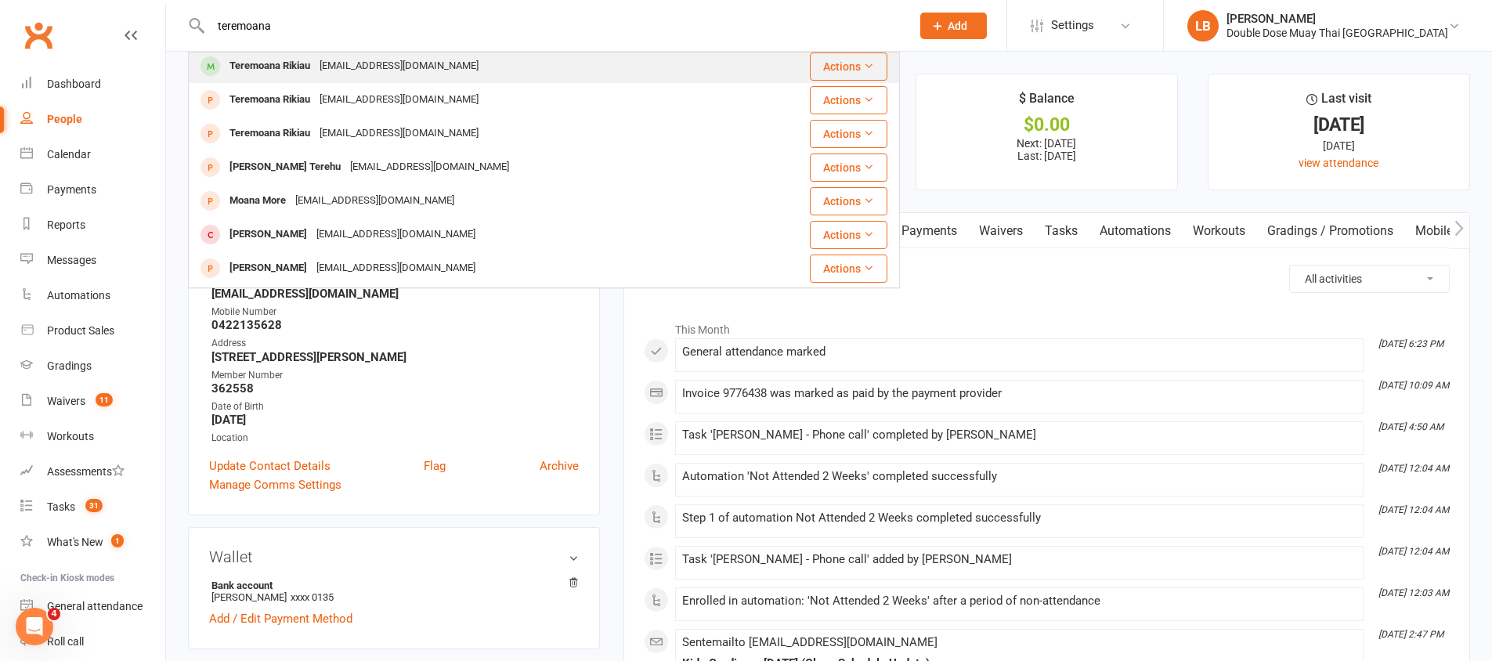
type input "teremoana"
click at [337, 60] on div "[EMAIL_ADDRESS][DOMAIN_NAME]" at bounding box center [399, 66] width 168 height 23
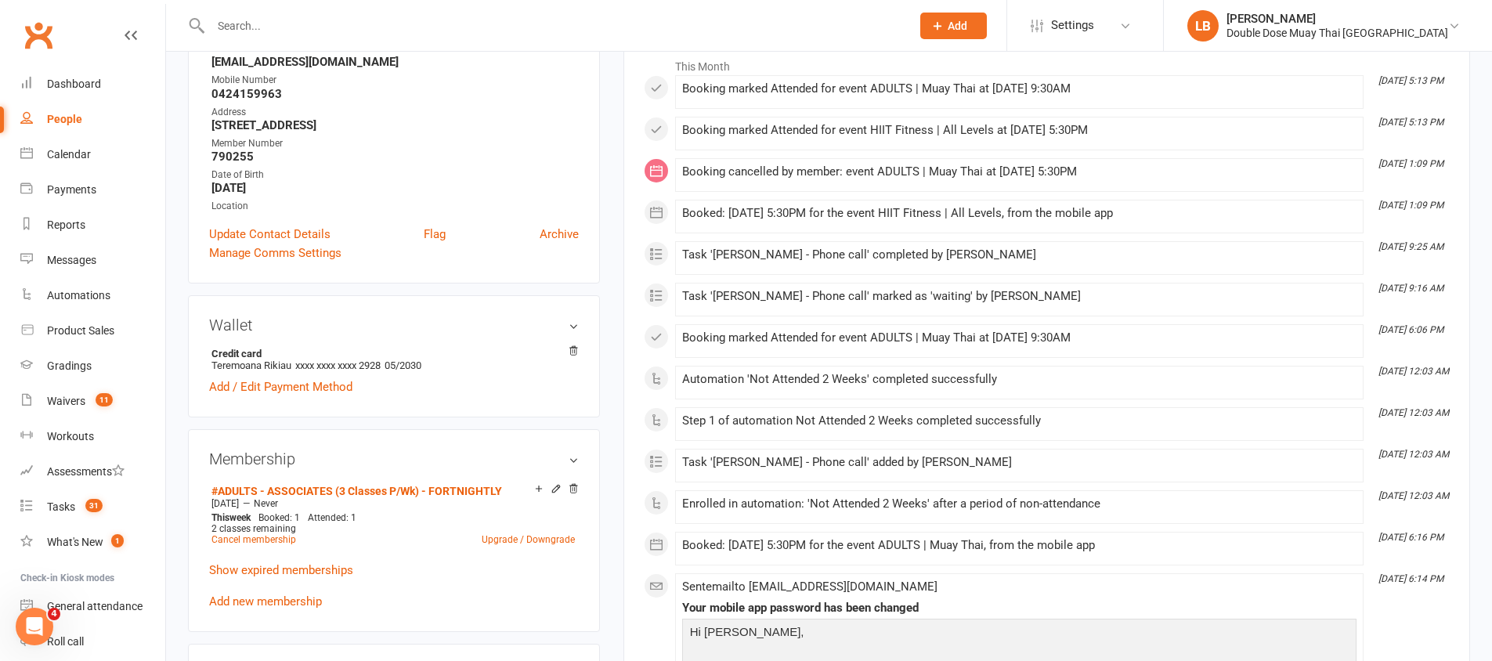
scroll to position [154, 0]
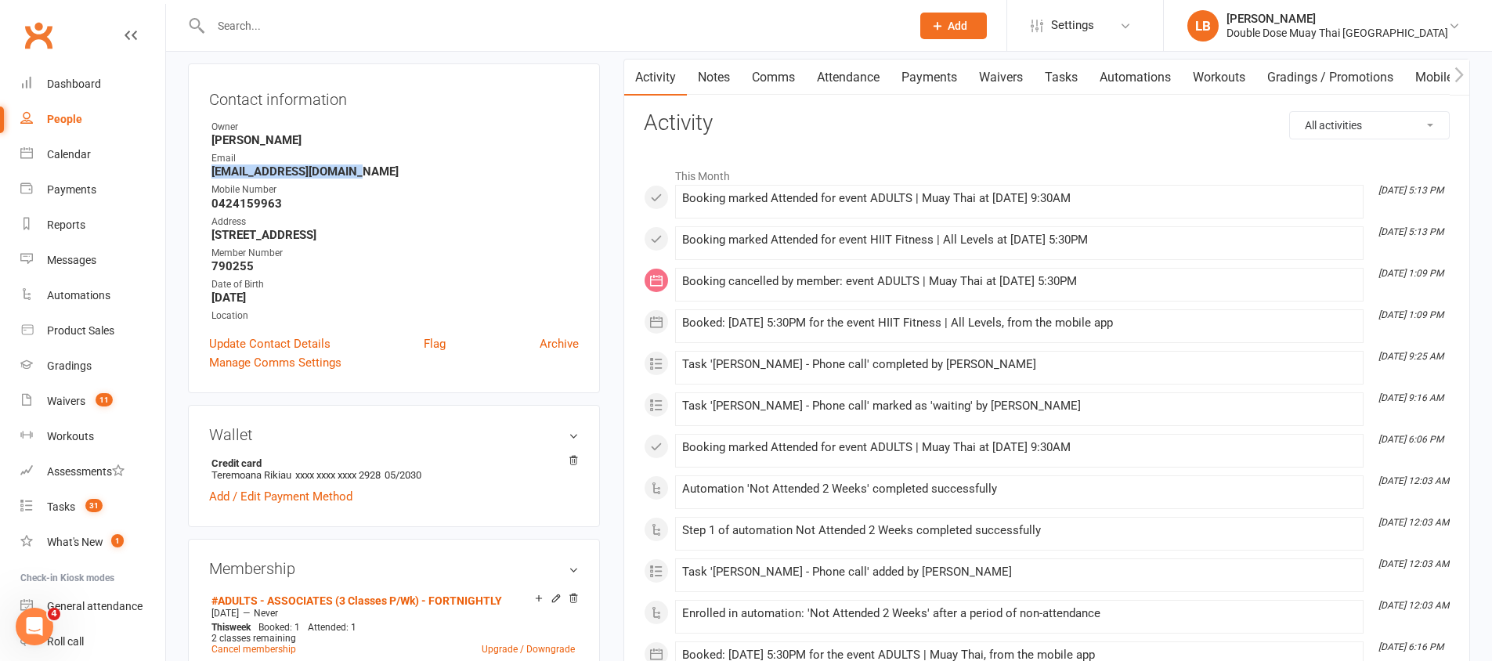
drag, startPoint x: 348, startPoint y: 170, endPoint x: 199, endPoint y: 172, distance: 148.9
click at [199, 172] on div "Contact information Owner [PERSON_NAME] Email [EMAIL_ADDRESS][DOMAIN_NAME] Mobi…" at bounding box center [394, 228] width 412 height 330
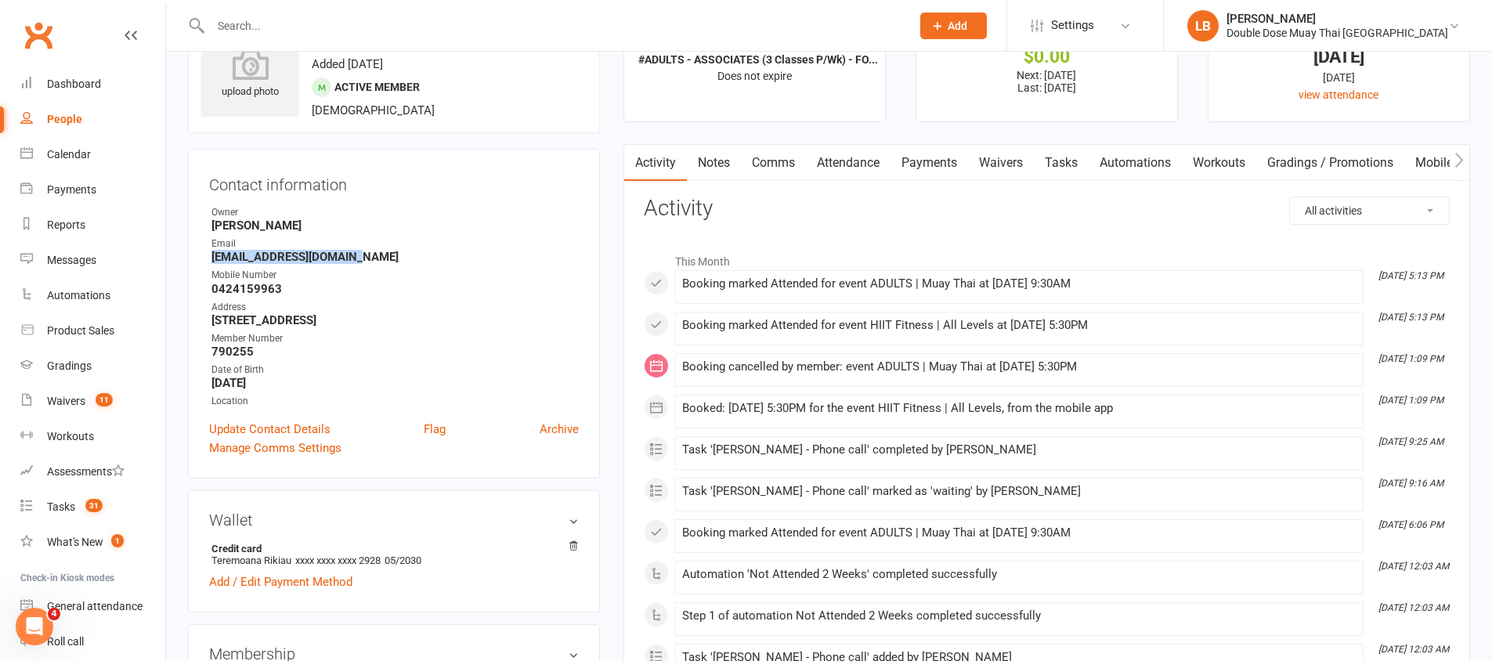
scroll to position [0, 0]
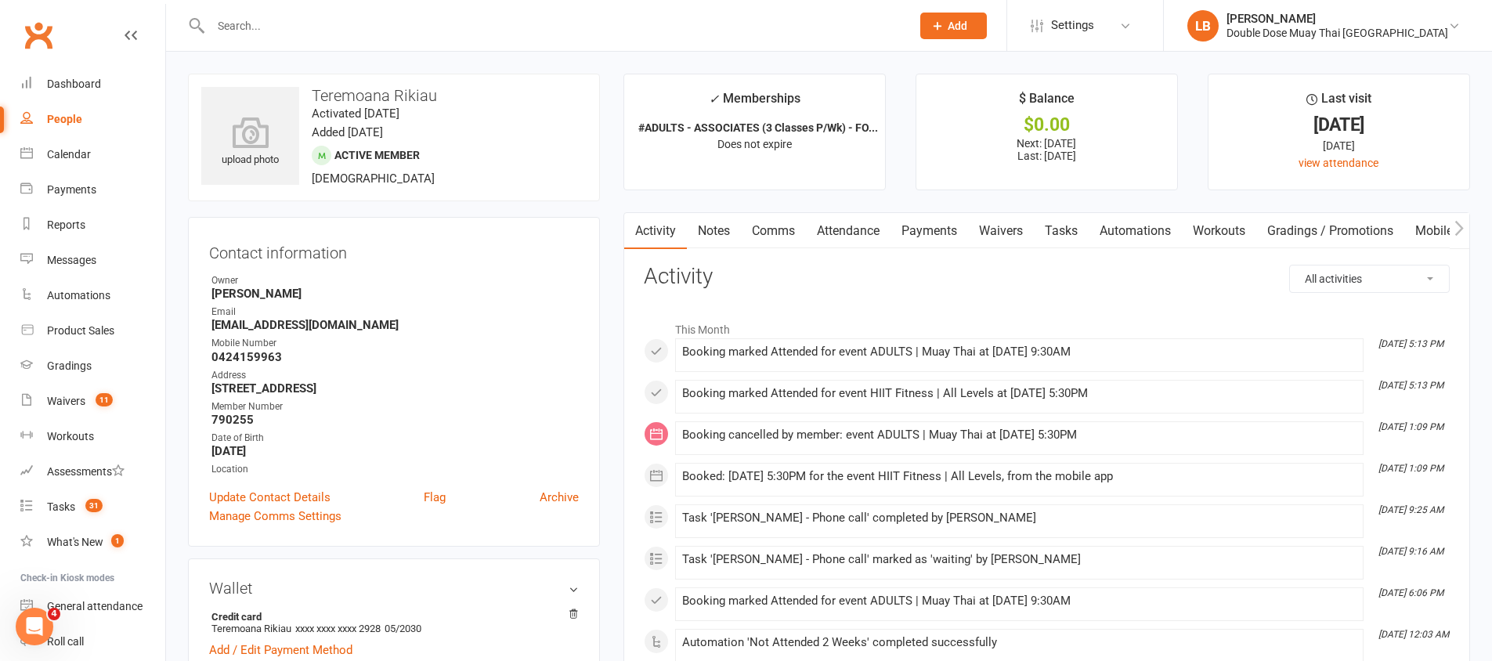
click at [378, 35] on input "text" at bounding box center [553, 26] width 694 height 22
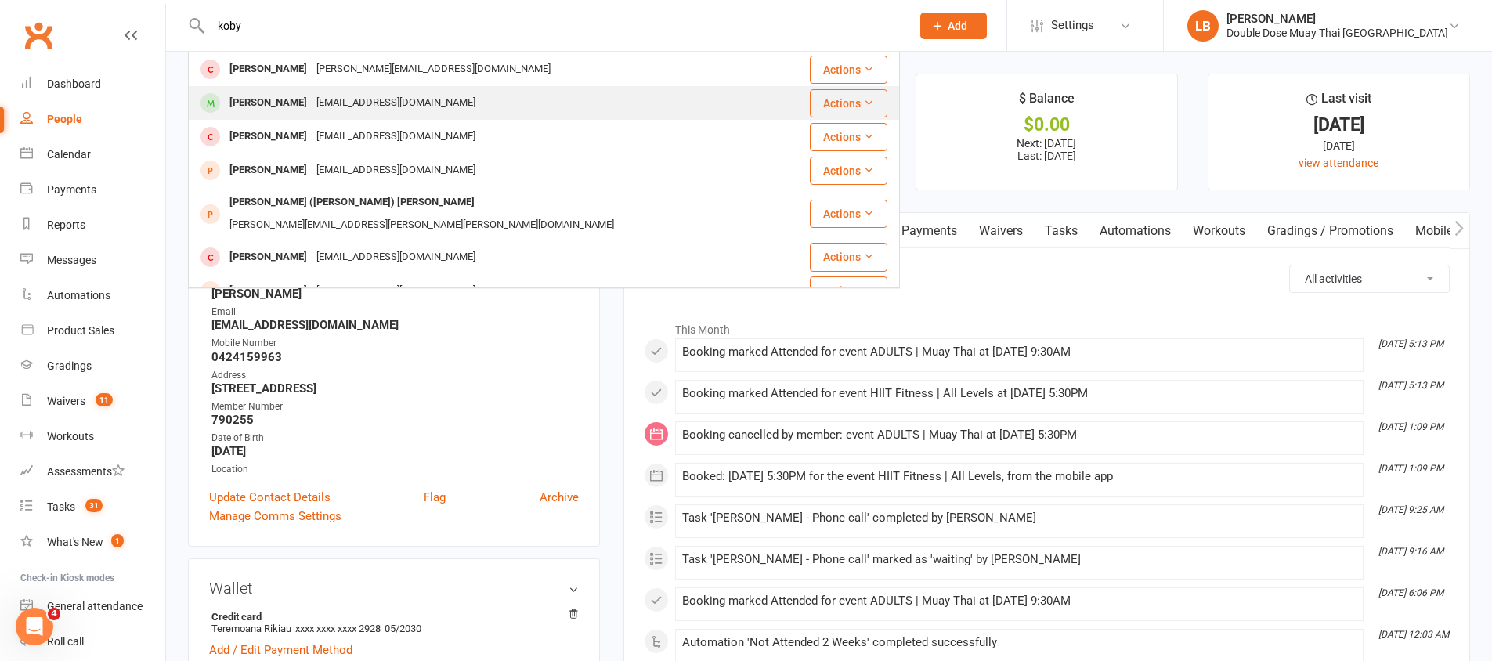
type input "koby"
click at [271, 100] on div "[PERSON_NAME]" at bounding box center [268, 103] width 87 height 23
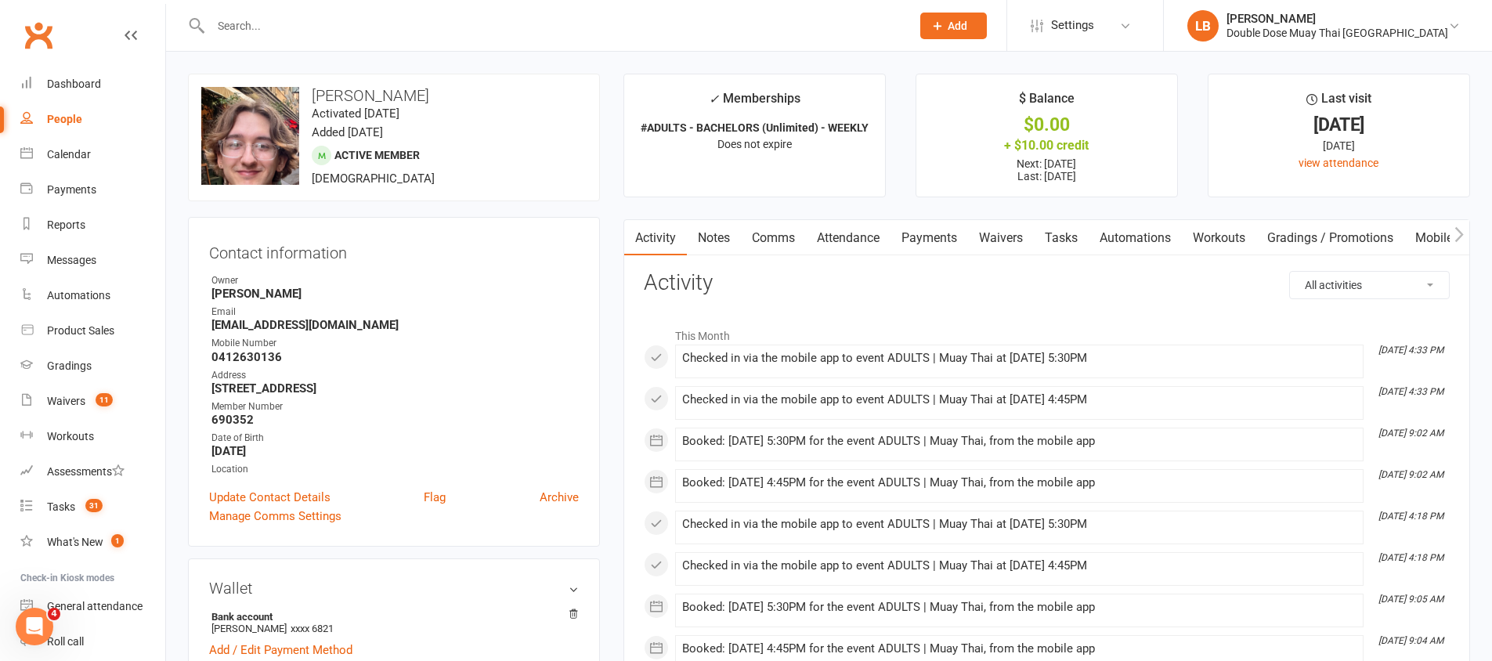
click at [278, 328] on strong "[EMAIL_ADDRESS][DOMAIN_NAME]" at bounding box center [395, 325] width 367 height 14
click at [278, 327] on strong "[EMAIL_ADDRESS][DOMAIN_NAME]" at bounding box center [395, 325] width 367 height 14
click at [304, 24] on input "text" at bounding box center [553, 26] width 694 height 22
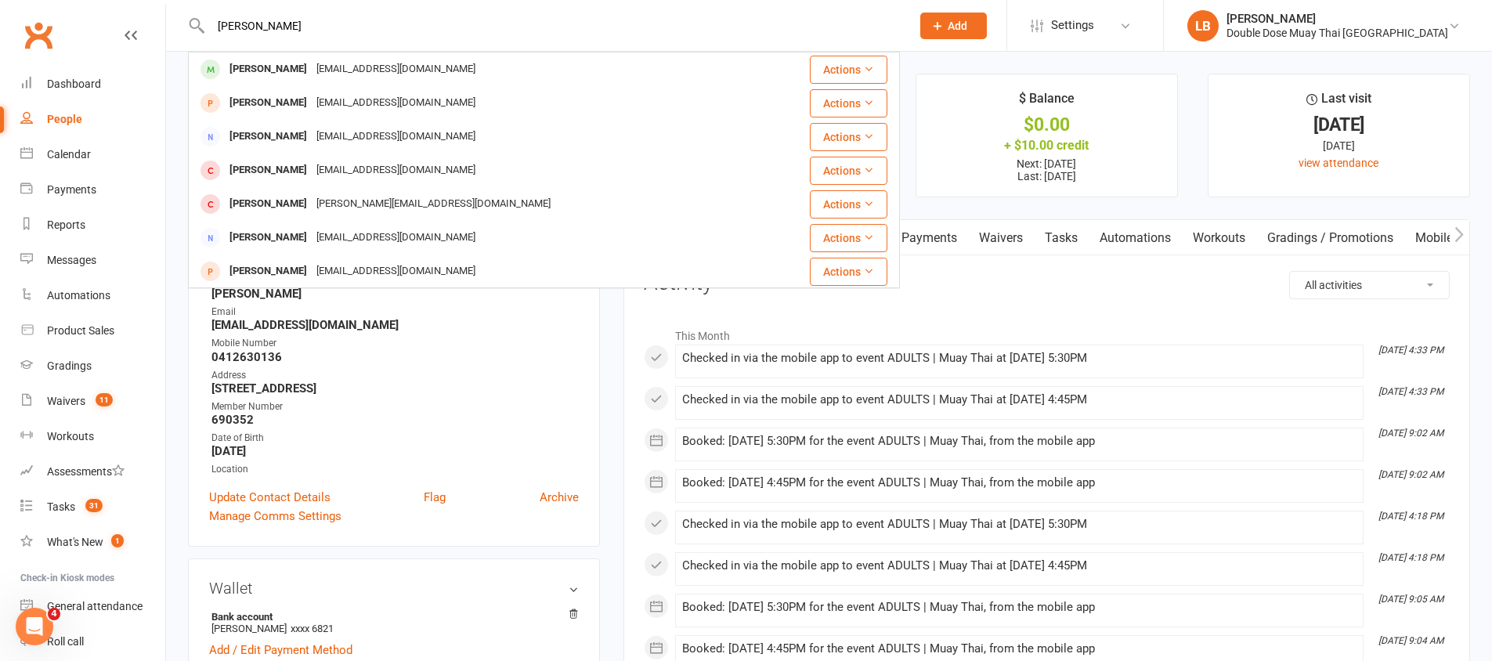
type input "[PERSON_NAME]"
click at [355, 134] on div "[EMAIL_ADDRESS][DOMAIN_NAME]" at bounding box center [396, 136] width 168 height 23
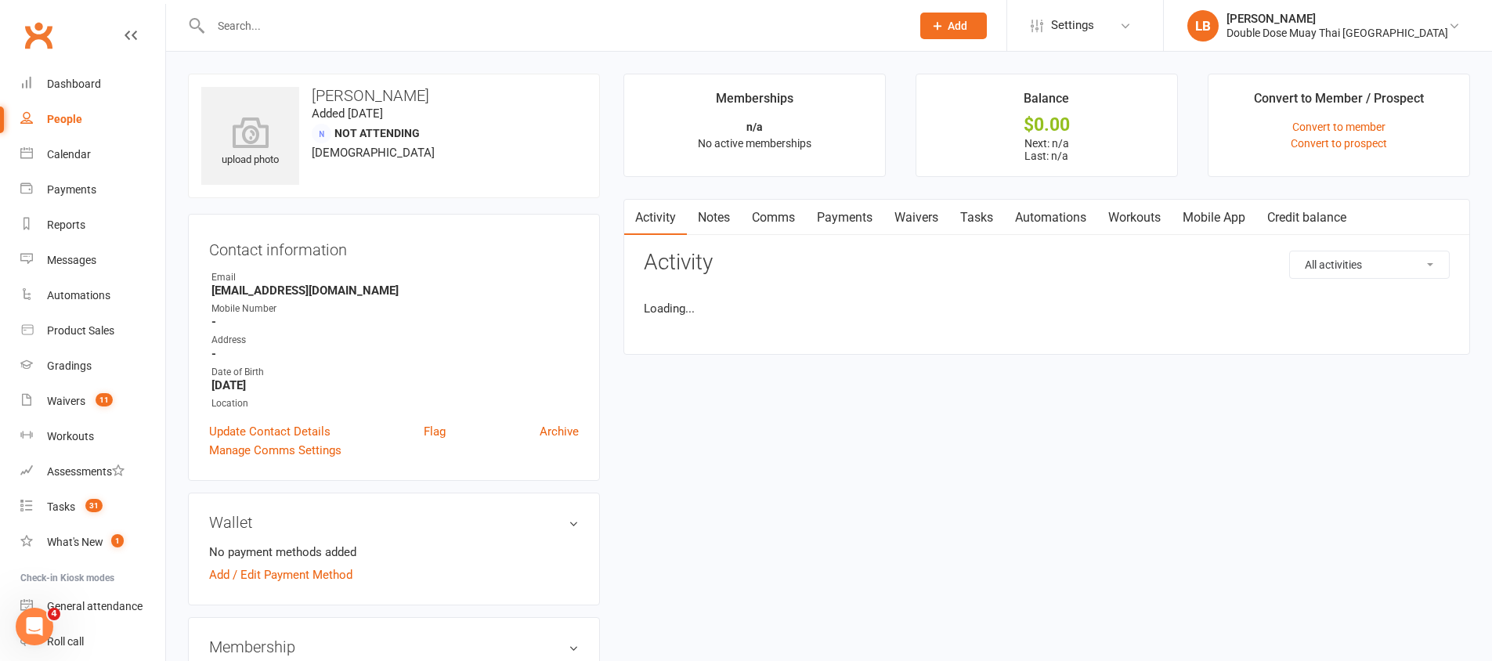
click at [262, 20] on input "text" at bounding box center [553, 26] width 694 height 22
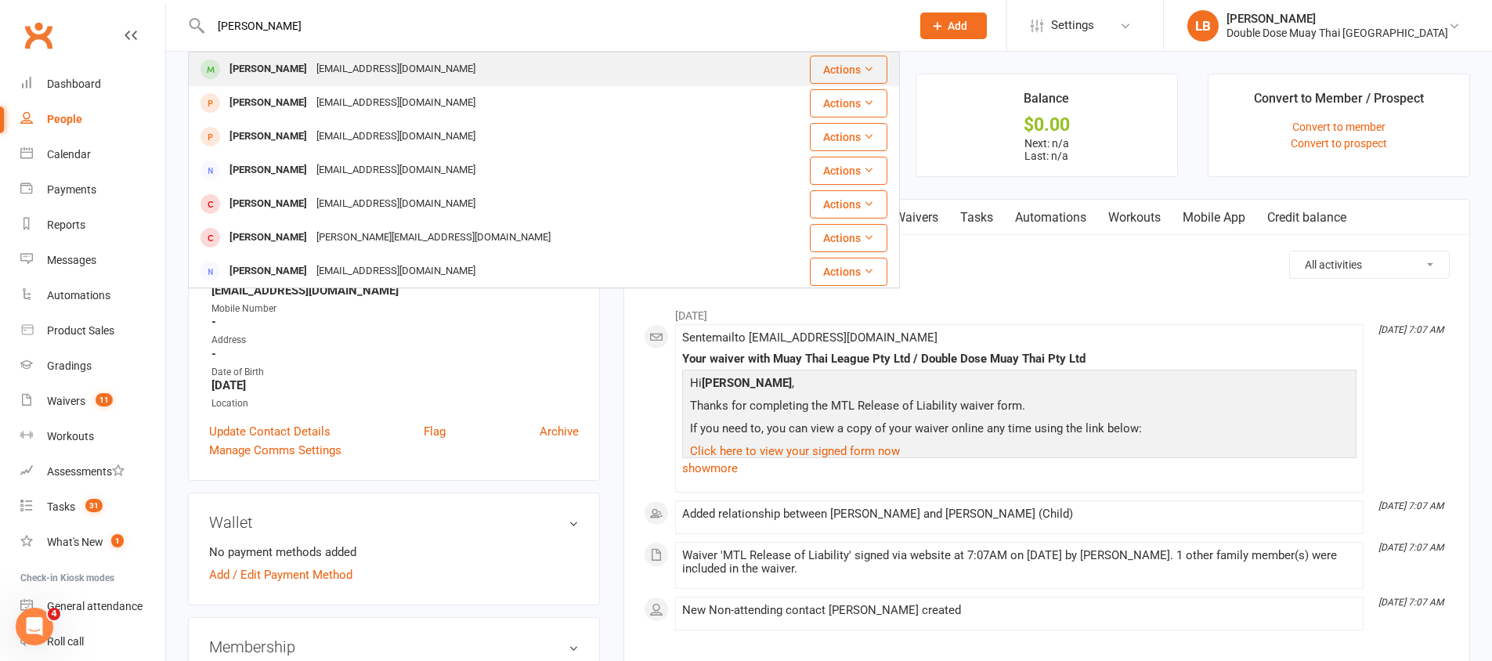
type input "[PERSON_NAME]"
click at [266, 68] on div "[PERSON_NAME]" at bounding box center [268, 69] width 87 height 23
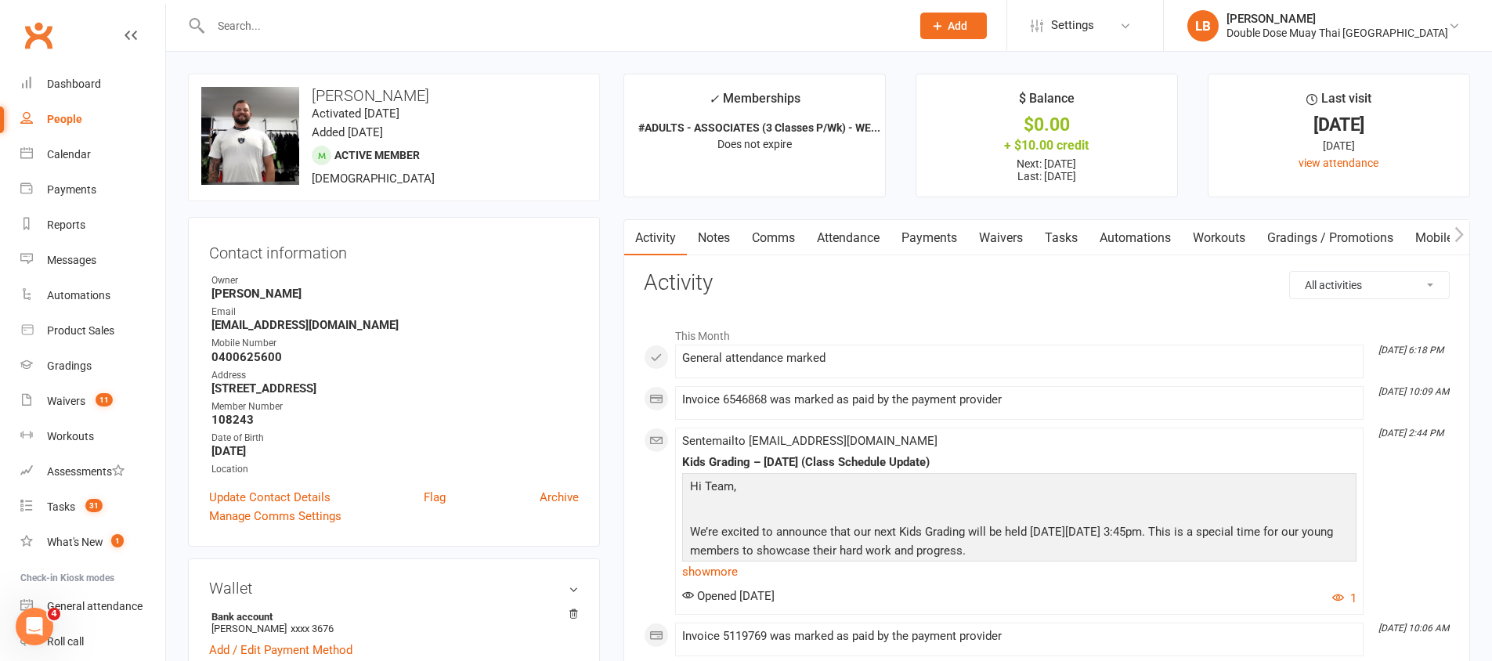
click at [286, 325] on strong "[EMAIL_ADDRESS][DOMAIN_NAME]" at bounding box center [395, 325] width 367 height 14
click at [286, 324] on strong "[EMAIL_ADDRESS][DOMAIN_NAME]" at bounding box center [395, 325] width 367 height 14
click at [399, 27] on input "text" at bounding box center [553, 26] width 694 height 22
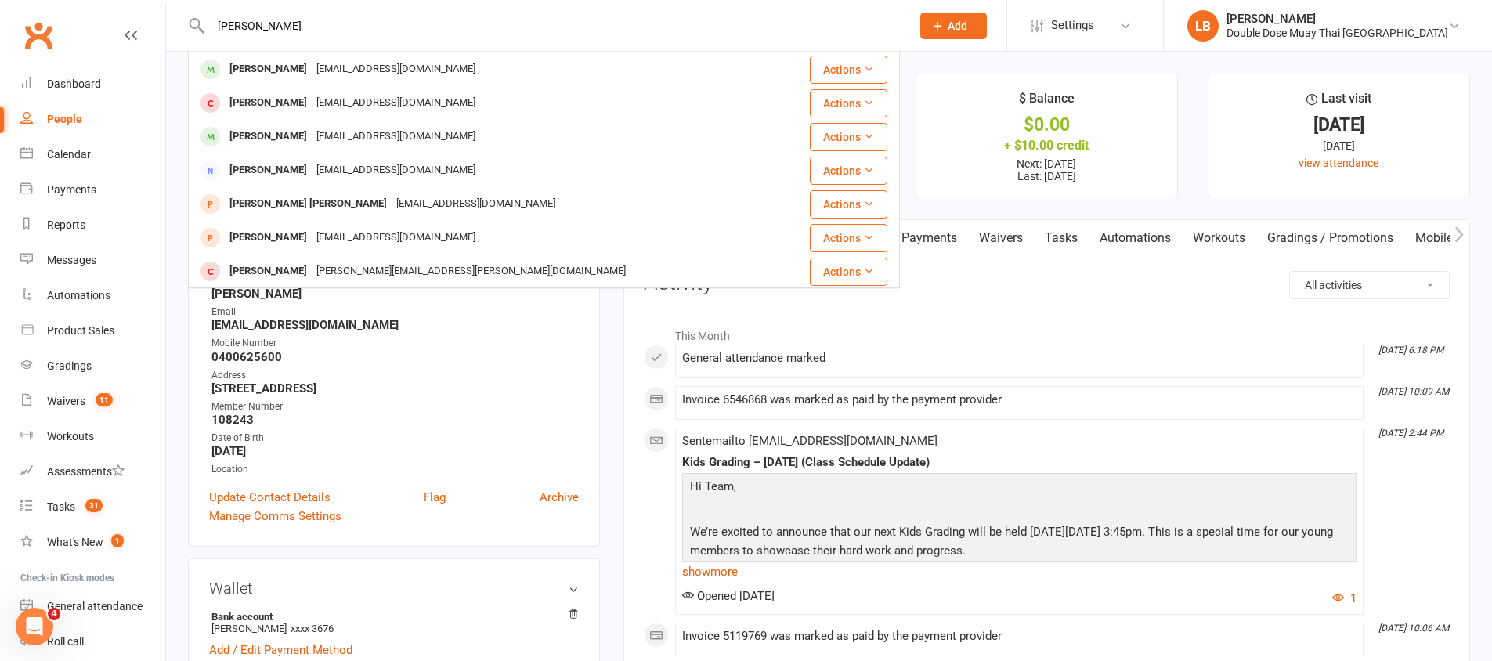
type input "[PERSON_NAME]"
click at [312, 65] on div "[EMAIL_ADDRESS][DOMAIN_NAME]" at bounding box center [396, 69] width 168 height 23
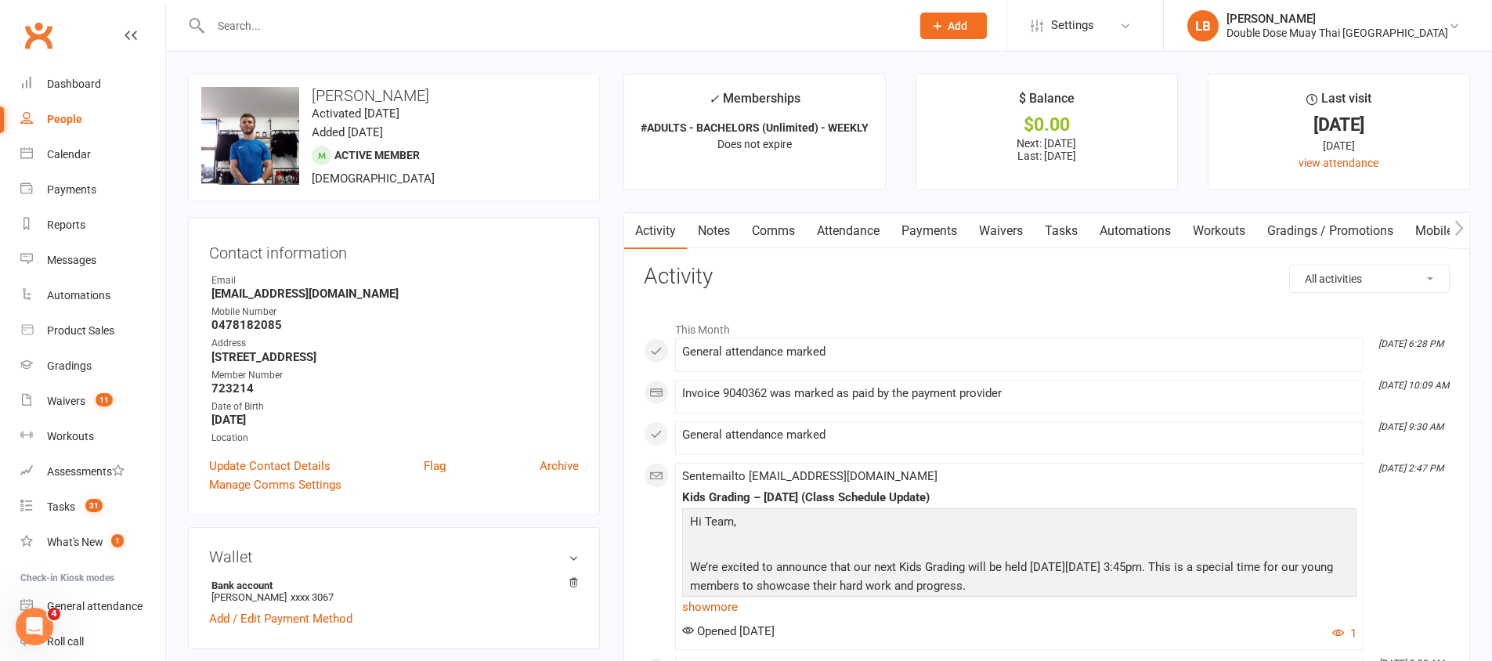
click at [261, 298] on strong "[EMAIL_ADDRESS][DOMAIN_NAME]" at bounding box center [395, 294] width 367 height 14
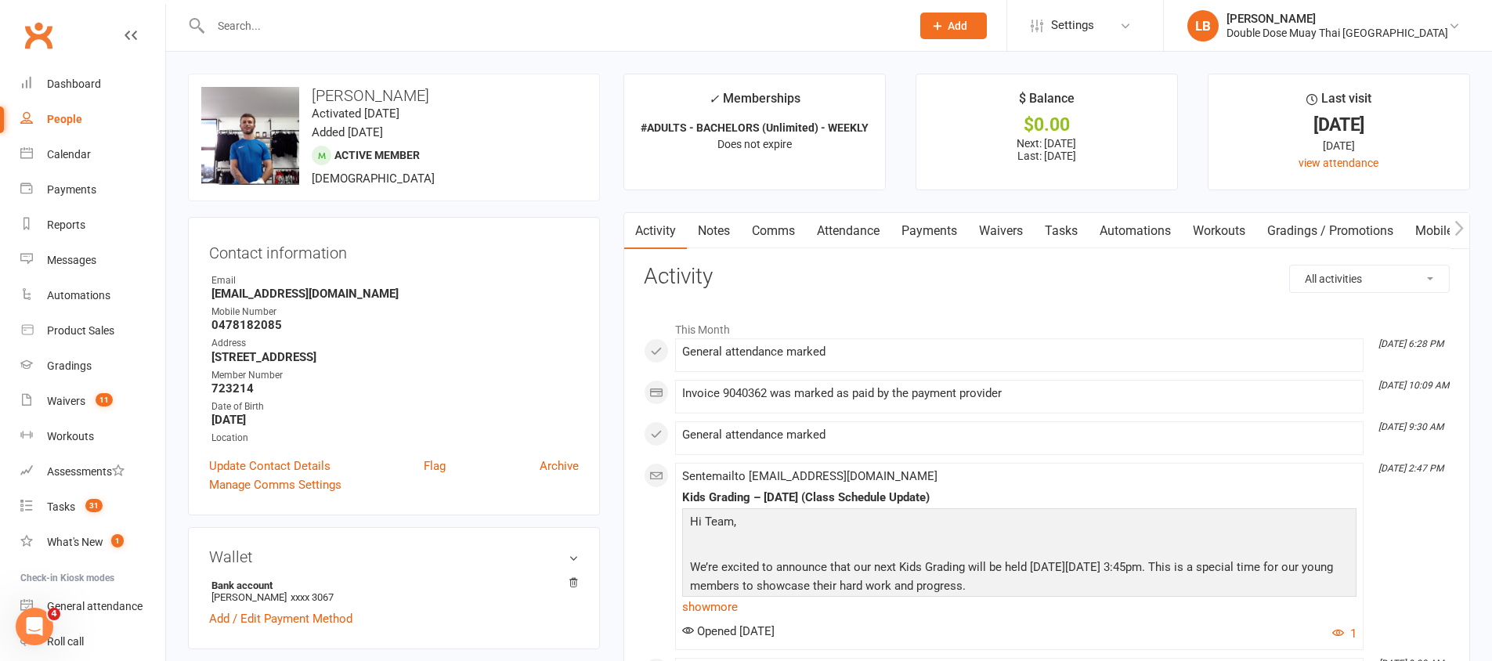
click at [278, 25] on input "text" at bounding box center [553, 26] width 694 height 22
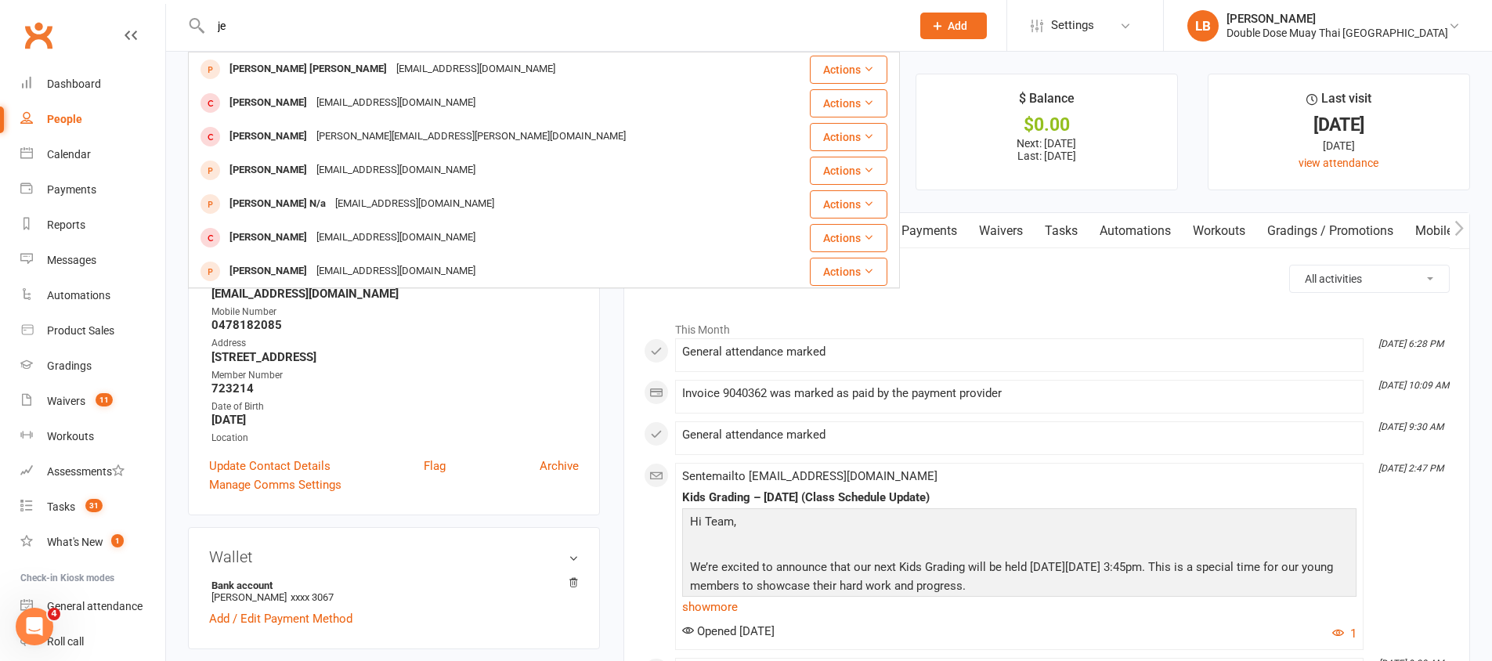
type input "j"
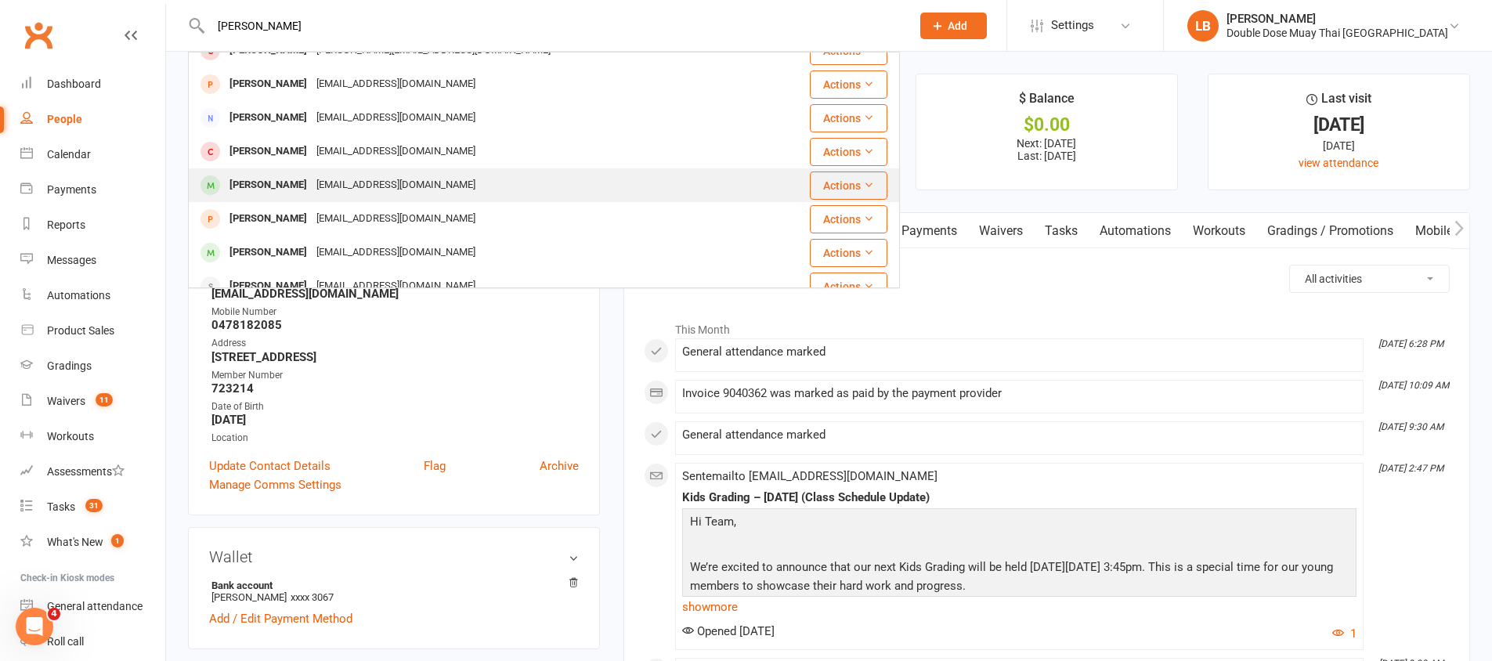
scroll to position [439, 0]
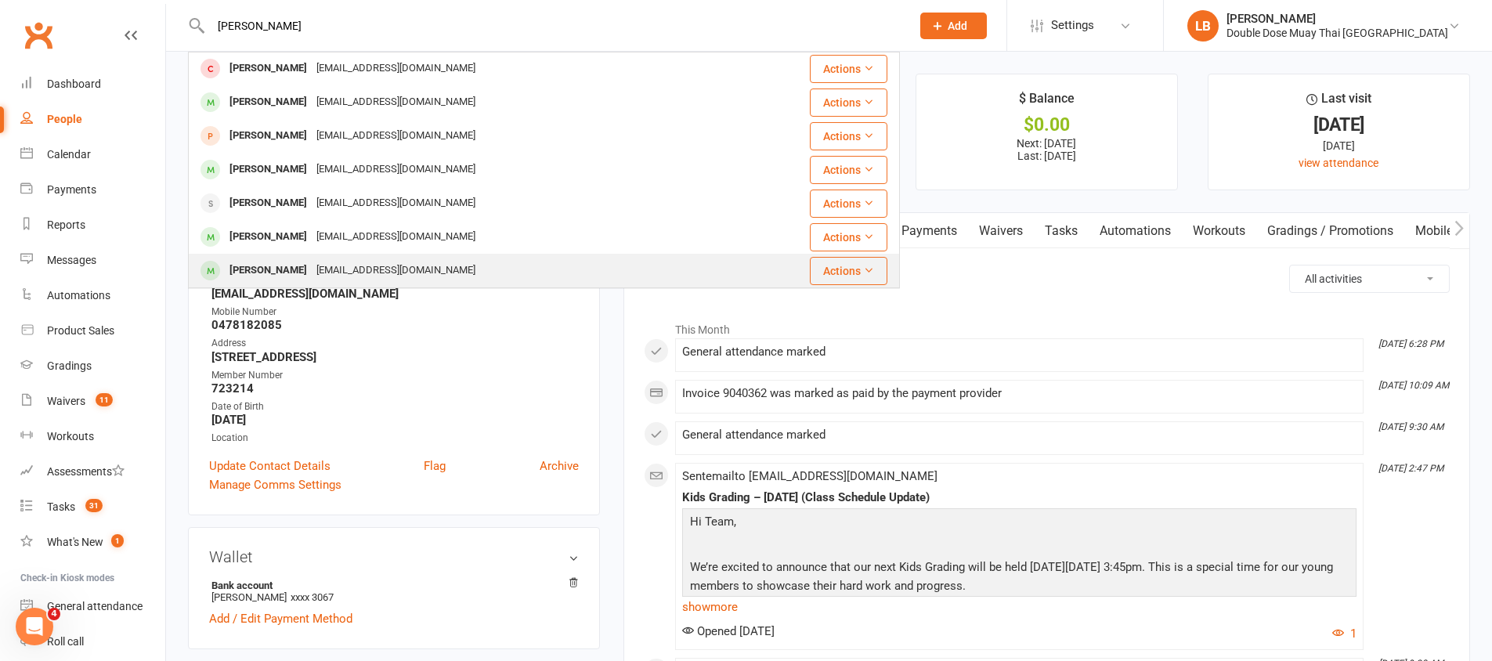
type input "[PERSON_NAME]"
click at [314, 268] on div "[EMAIL_ADDRESS][DOMAIN_NAME]" at bounding box center [396, 270] width 168 height 23
click at [0, 0] on div "Loading" at bounding box center [0, 0] width 0 height 0
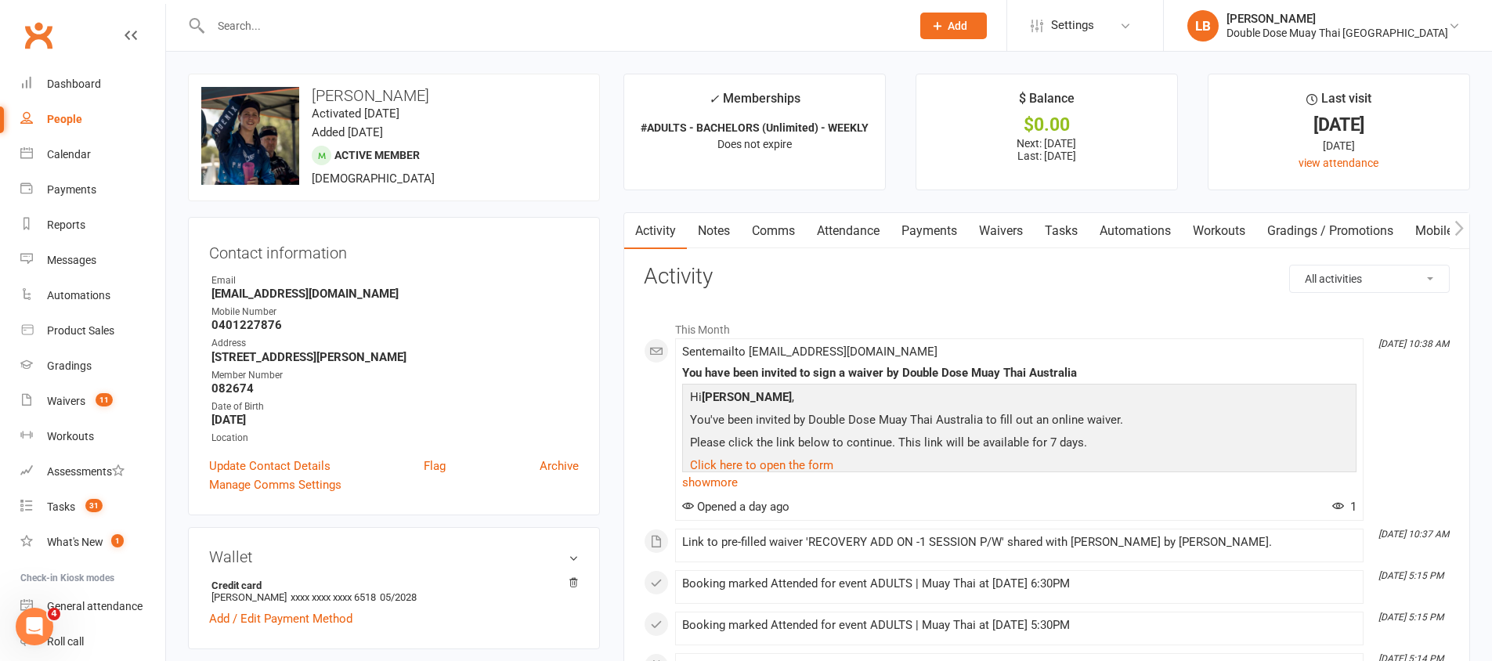
click at [253, 291] on strong "[EMAIL_ADDRESS][DOMAIN_NAME]" at bounding box center [395, 294] width 367 height 14
click at [364, 33] on input "text" at bounding box center [553, 26] width 694 height 22
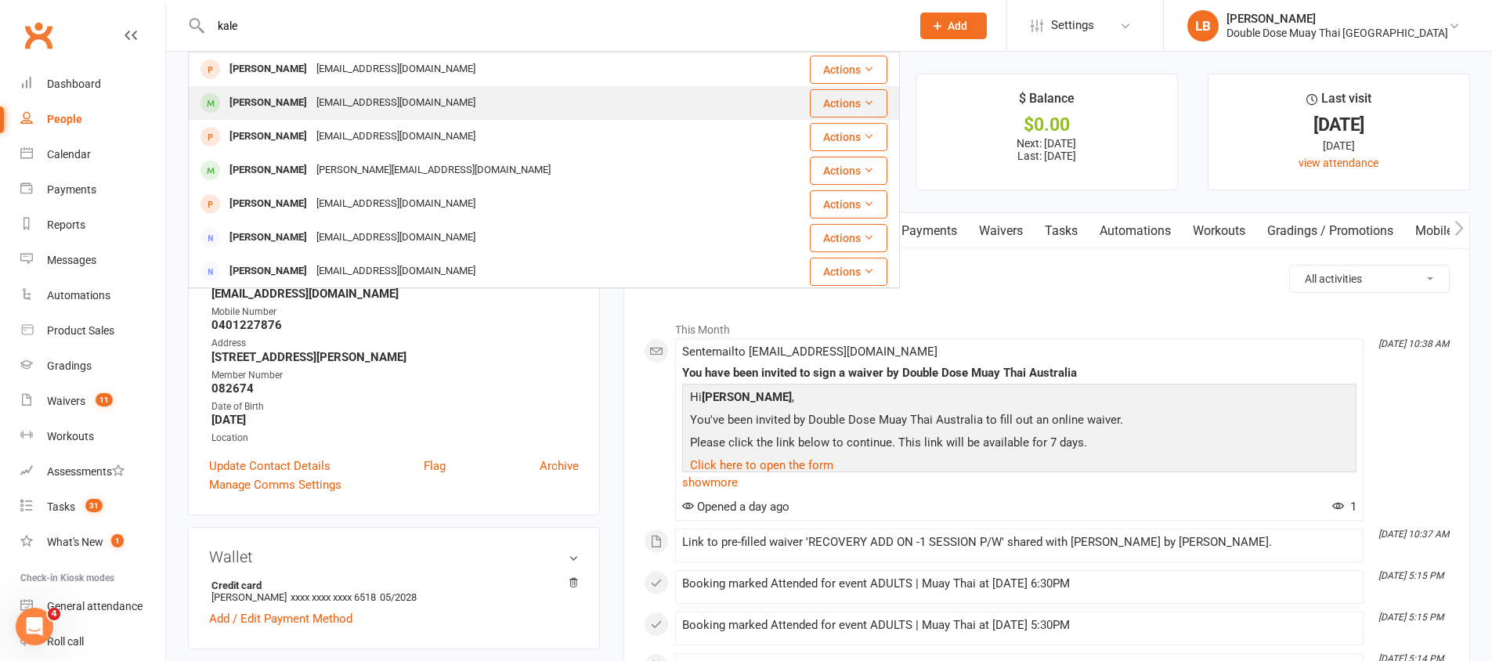
type input "kale"
click at [324, 94] on div "[EMAIL_ADDRESS][DOMAIN_NAME]" at bounding box center [396, 103] width 168 height 23
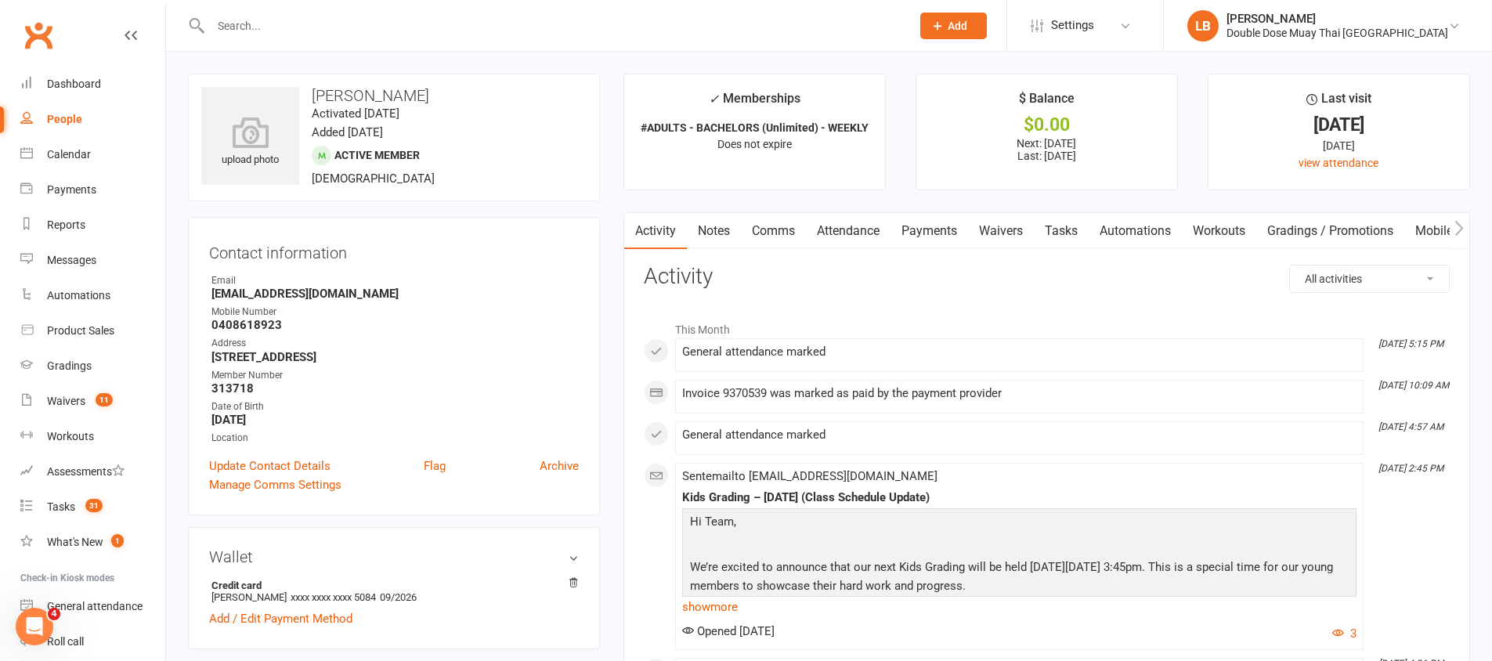
click at [312, 294] on strong "[EMAIL_ADDRESS][DOMAIN_NAME]" at bounding box center [395, 294] width 367 height 14
click at [383, 32] on input "text" at bounding box center [553, 26] width 694 height 22
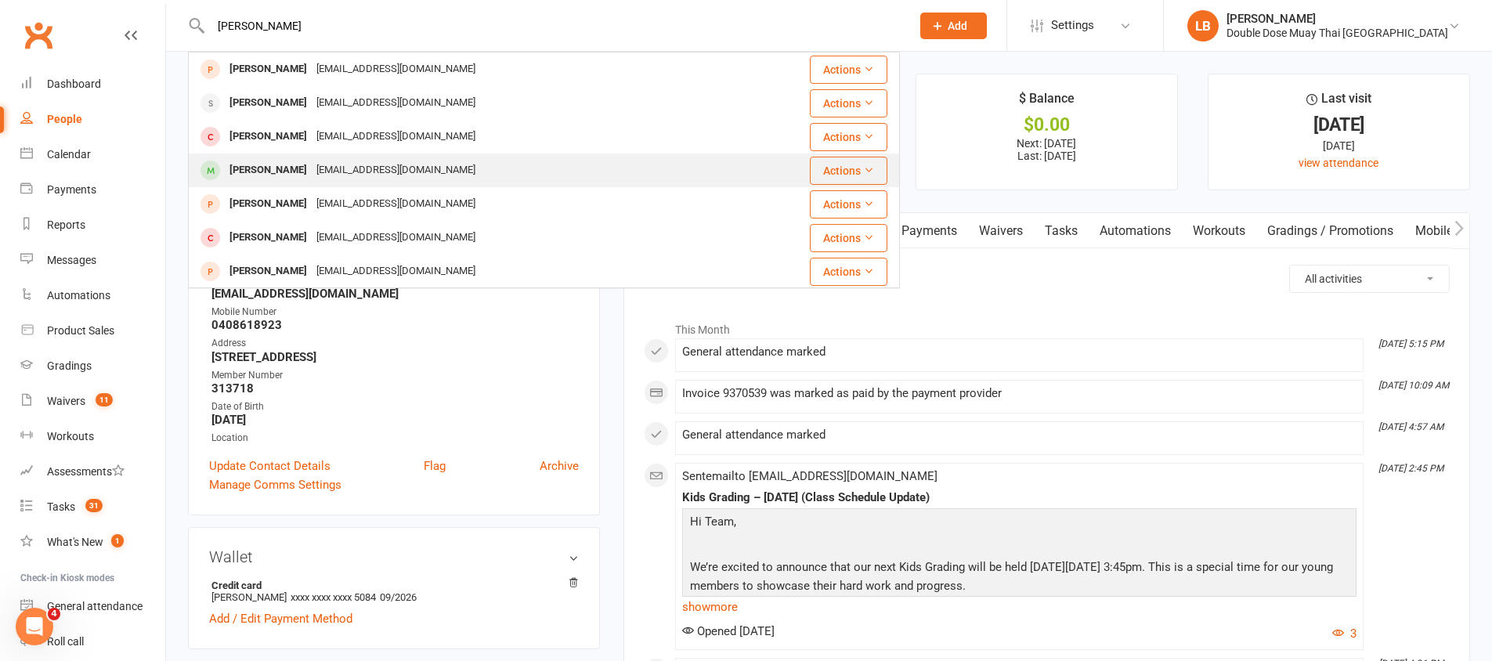
type input "[PERSON_NAME]"
click at [316, 166] on div "[EMAIL_ADDRESS][DOMAIN_NAME]" at bounding box center [396, 170] width 168 height 23
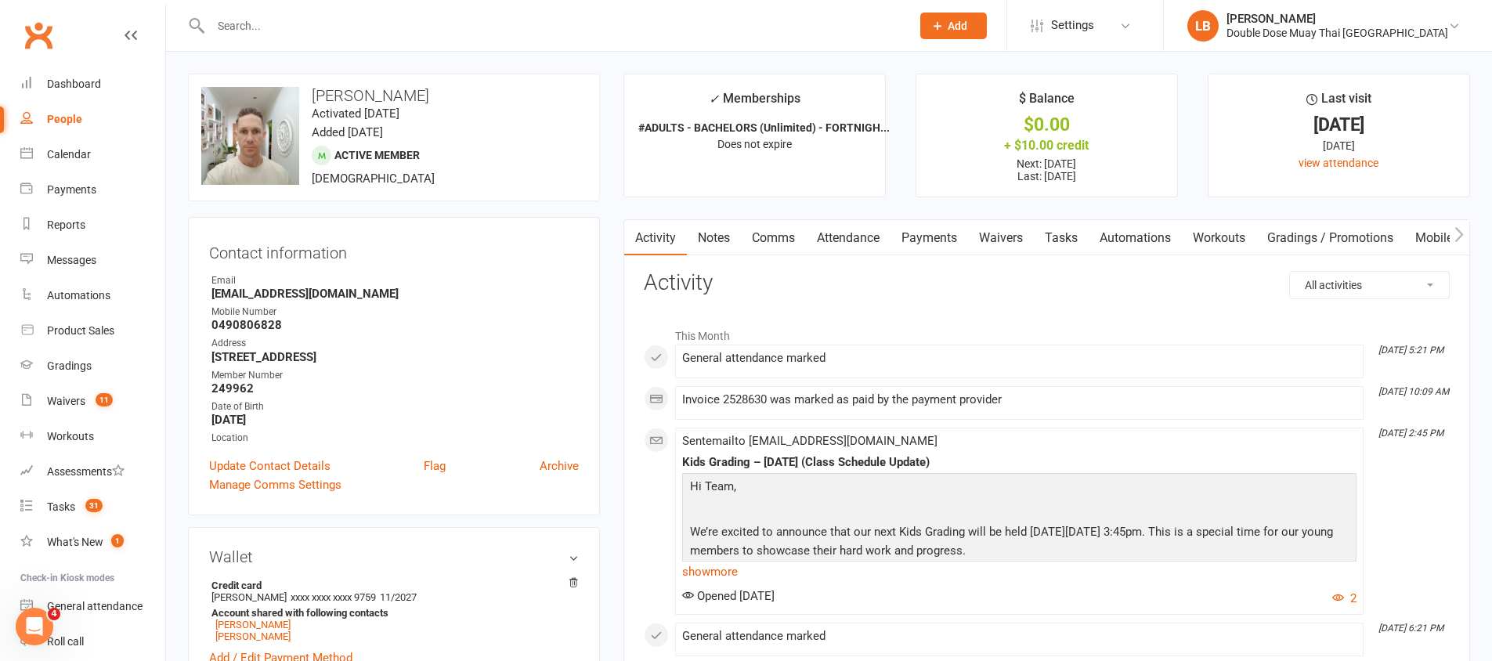
click at [306, 297] on strong "[EMAIL_ADDRESS][DOMAIN_NAME]" at bounding box center [395, 294] width 367 height 14
click at [306, 298] on strong "[EMAIL_ADDRESS][DOMAIN_NAME]" at bounding box center [395, 294] width 367 height 14
click at [360, 26] on input "text" at bounding box center [553, 26] width 694 height 22
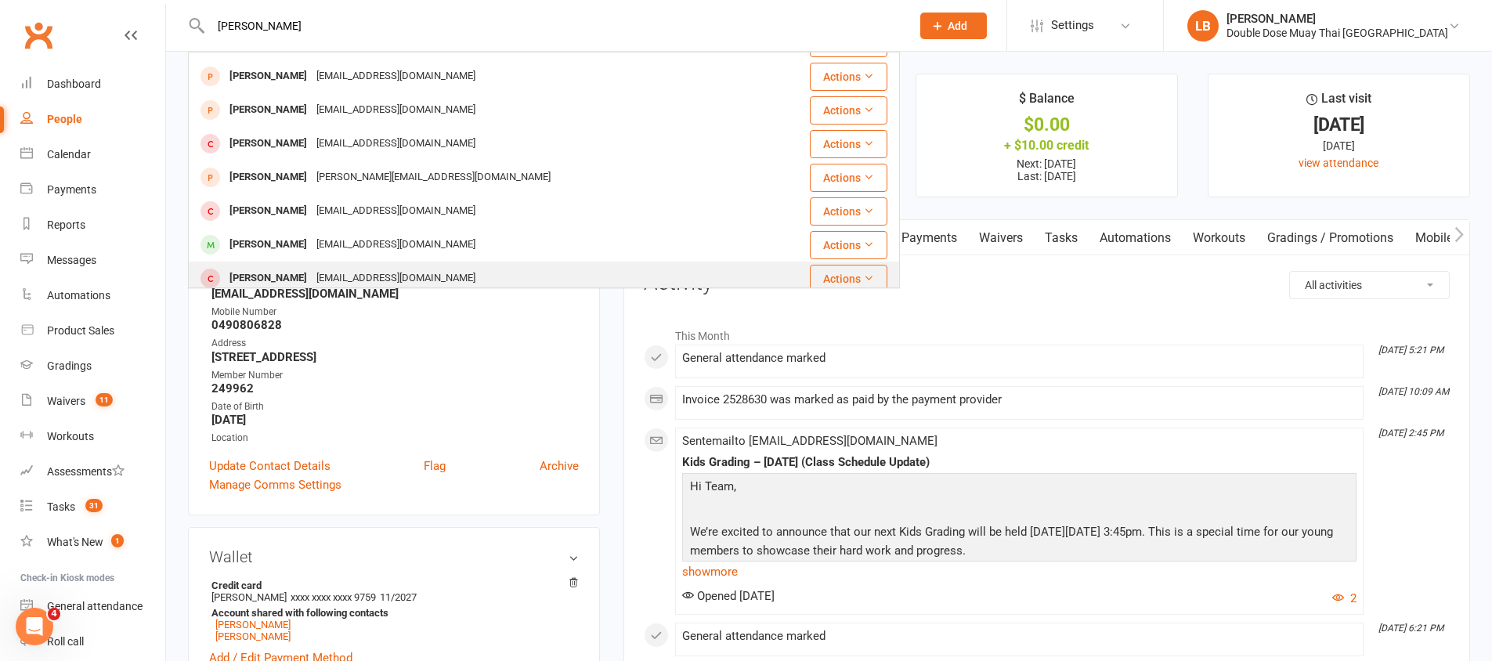
scroll to position [289, 0]
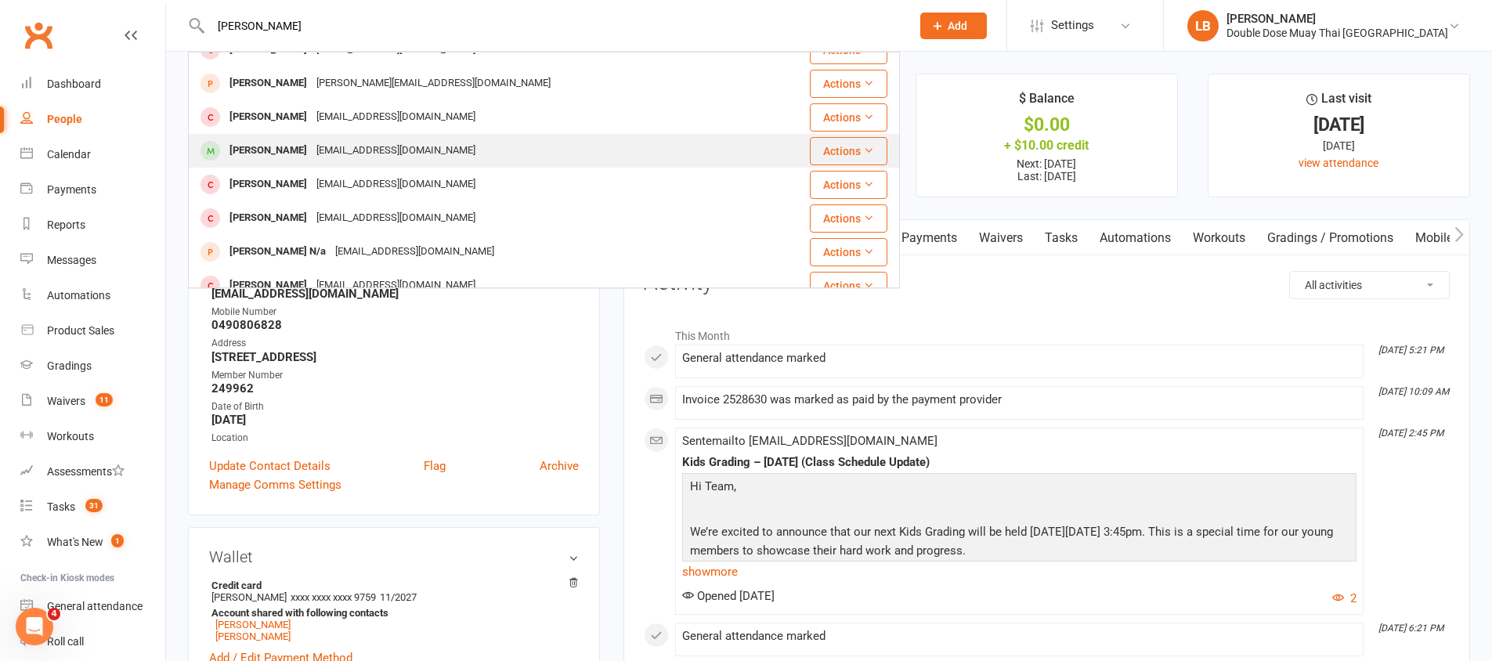
type input "[PERSON_NAME]"
click at [316, 135] on div "[PERSON_NAME] [EMAIL_ADDRESS][DOMAIN_NAME]" at bounding box center [485, 151] width 590 height 32
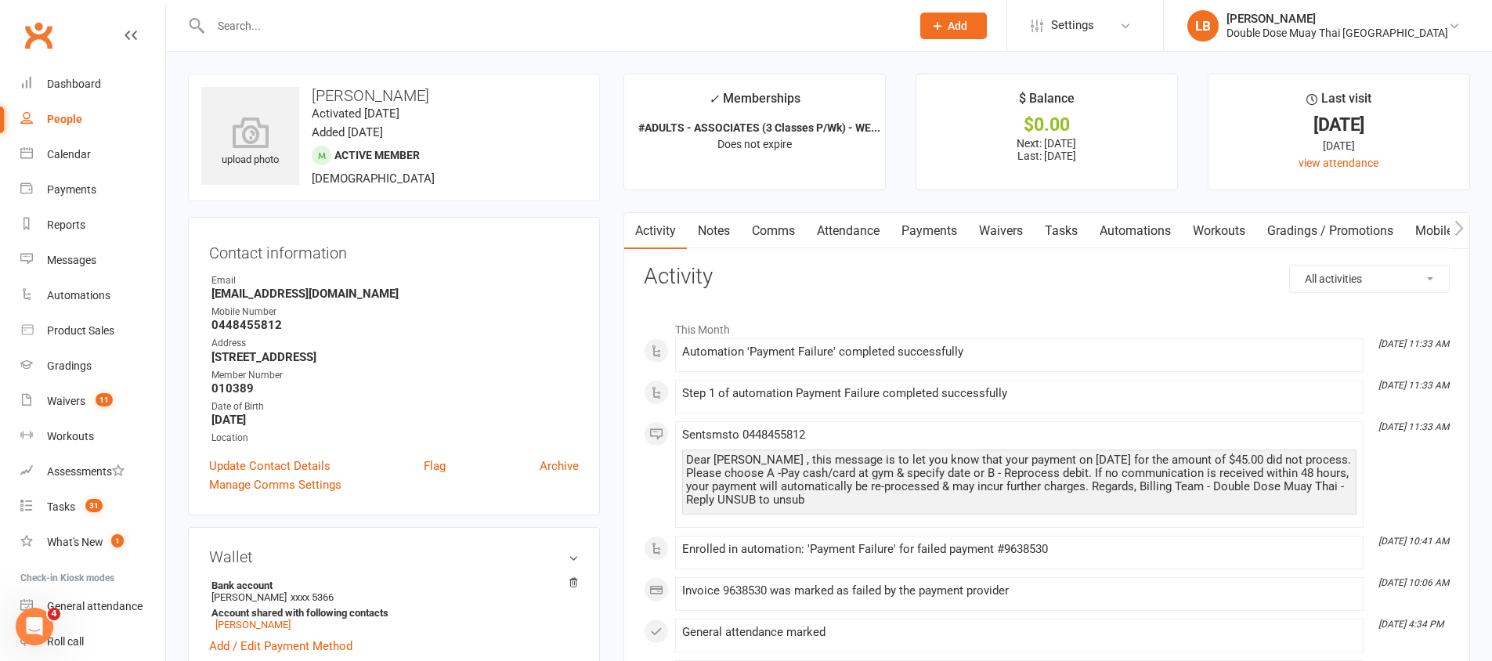
click at [280, 293] on strong "[EMAIL_ADDRESS][DOMAIN_NAME]" at bounding box center [395, 294] width 367 height 14
click at [590, 24] on input "text" at bounding box center [553, 26] width 694 height 22
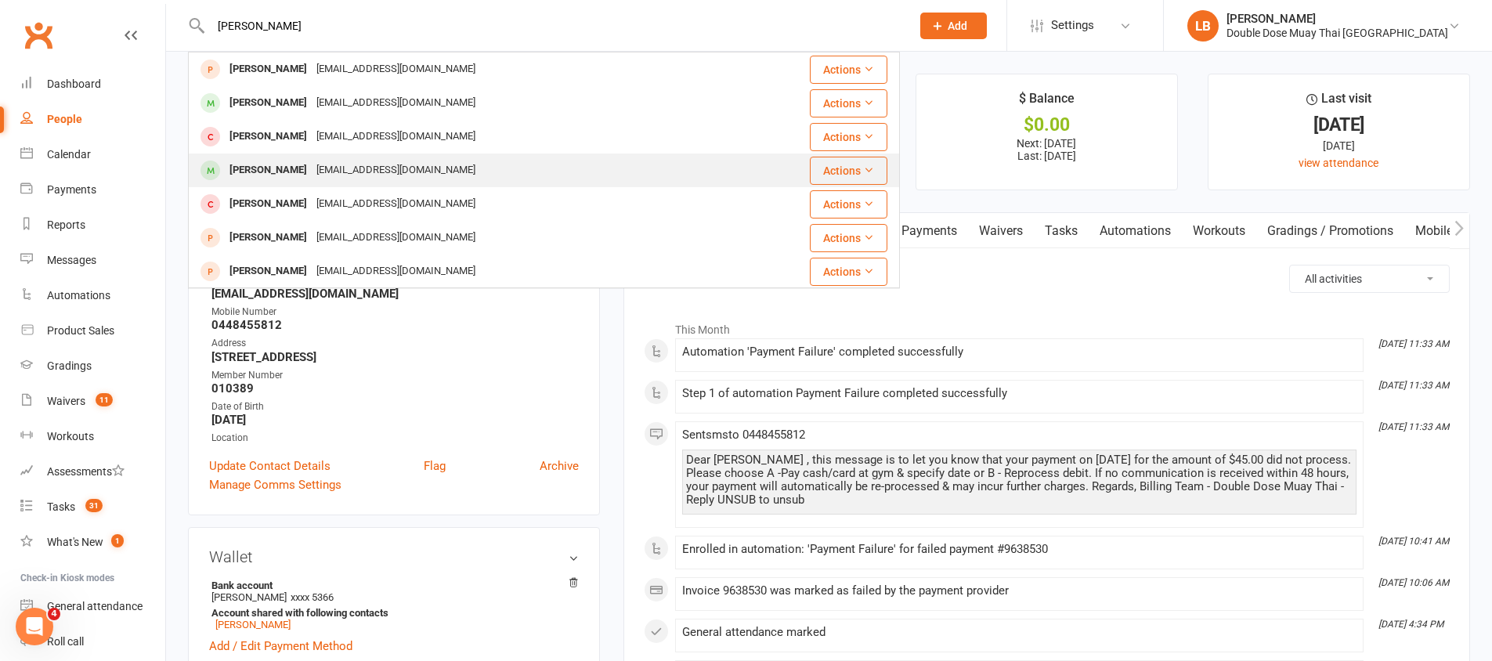
type input "[PERSON_NAME]"
click at [312, 168] on div "[EMAIL_ADDRESS][DOMAIN_NAME]" at bounding box center [396, 170] width 168 height 23
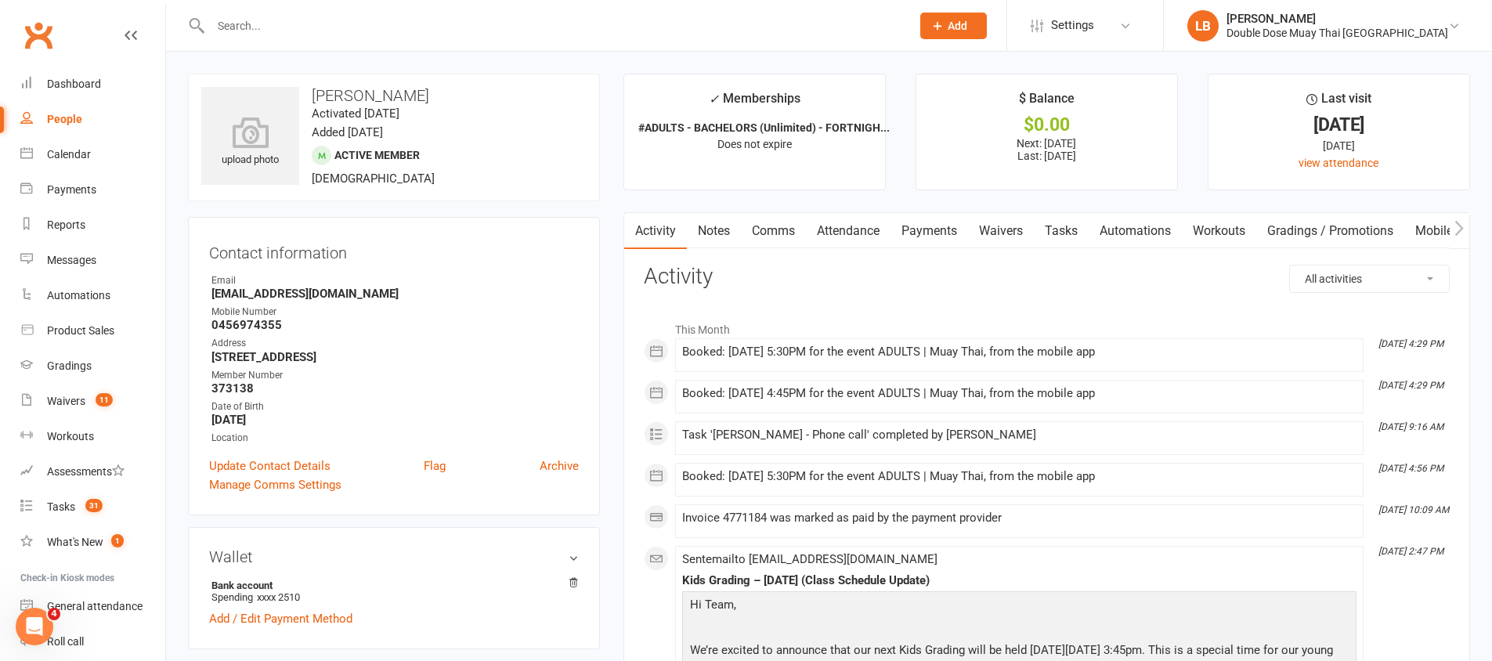
click at [260, 294] on strong "[EMAIL_ADDRESS][DOMAIN_NAME]" at bounding box center [395, 294] width 367 height 14
click at [348, 24] on input "text" at bounding box center [553, 26] width 694 height 22
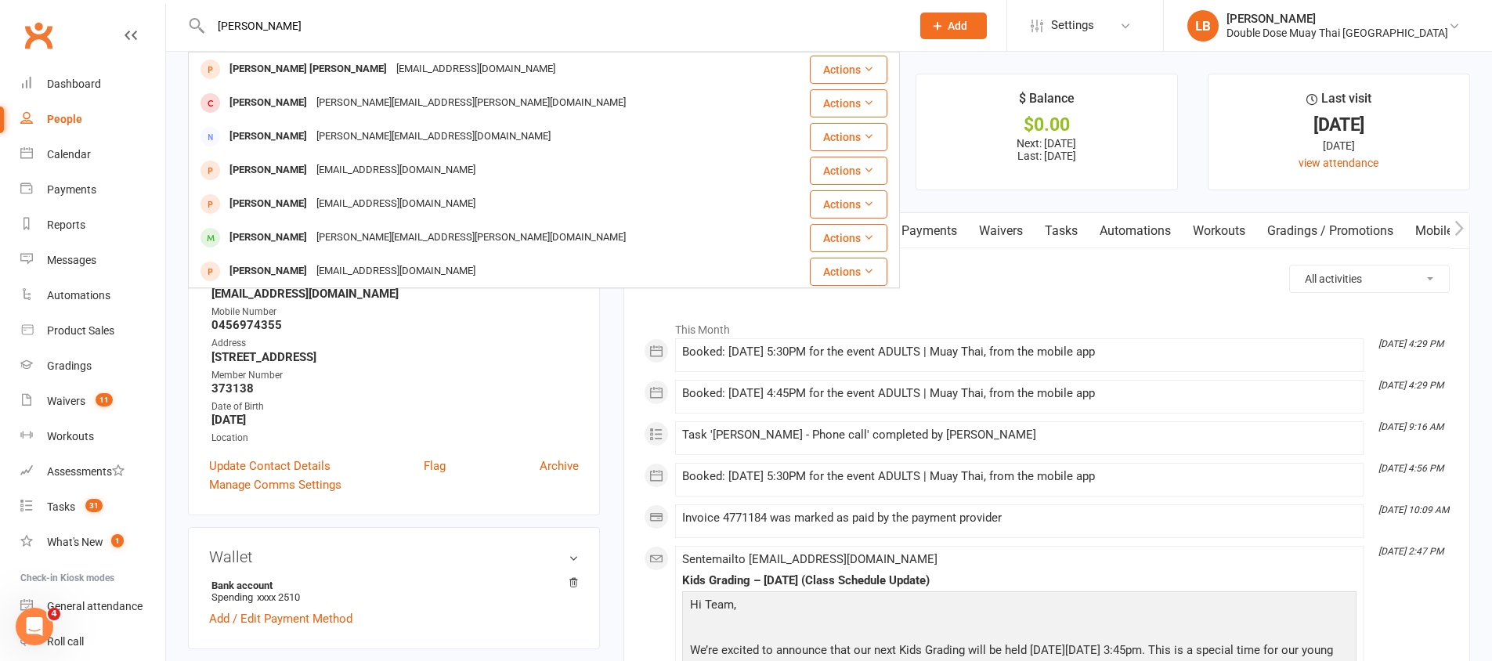
drag, startPoint x: 322, startPoint y: 26, endPoint x: 209, endPoint y: 18, distance: 113.1
click at [209, 18] on input "[PERSON_NAME]" at bounding box center [553, 26] width 694 height 22
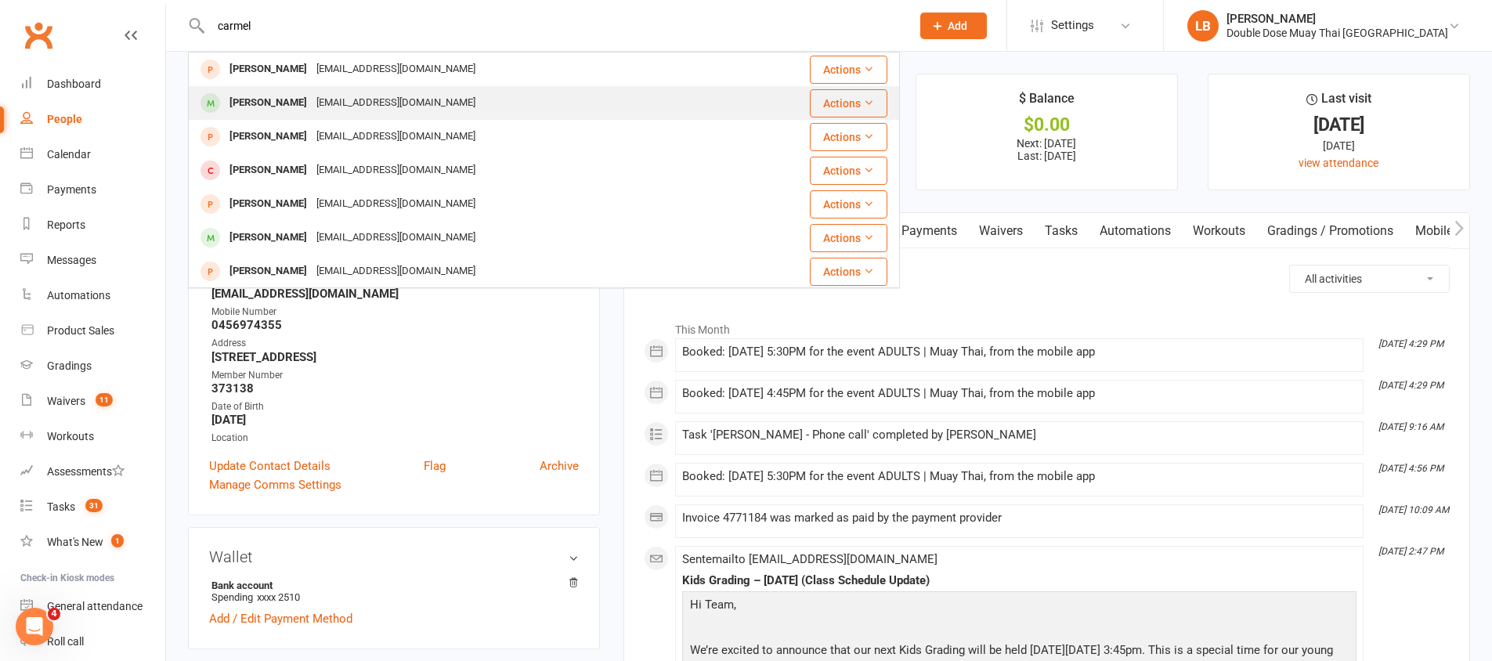
type input "carmel"
click at [291, 99] on div "[PERSON_NAME]" at bounding box center [268, 103] width 87 height 23
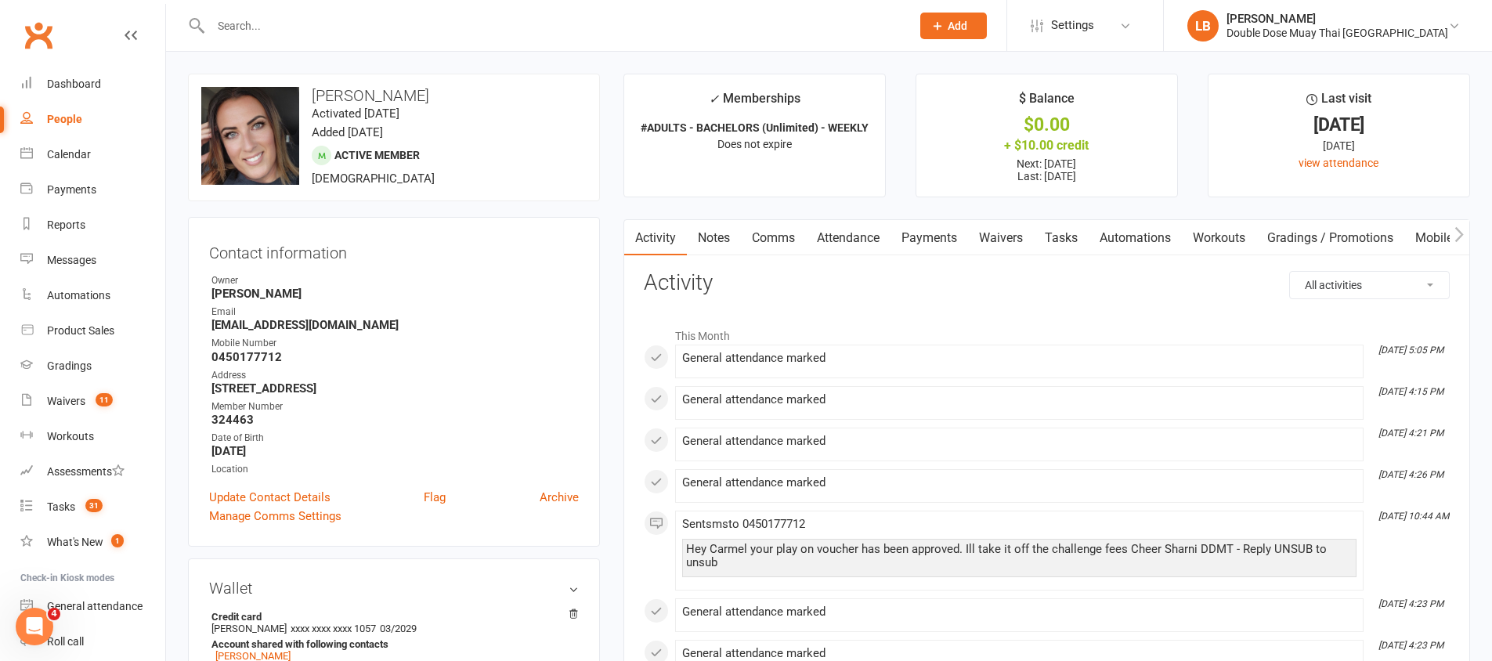
click at [269, 327] on strong "[EMAIL_ADDRESS][DOMAIN_NAME]" at bounding box center [395, 325] width 367 height 14
click at [237, 20] on input "text" at bounding box center [553, 26] width 694 height 22
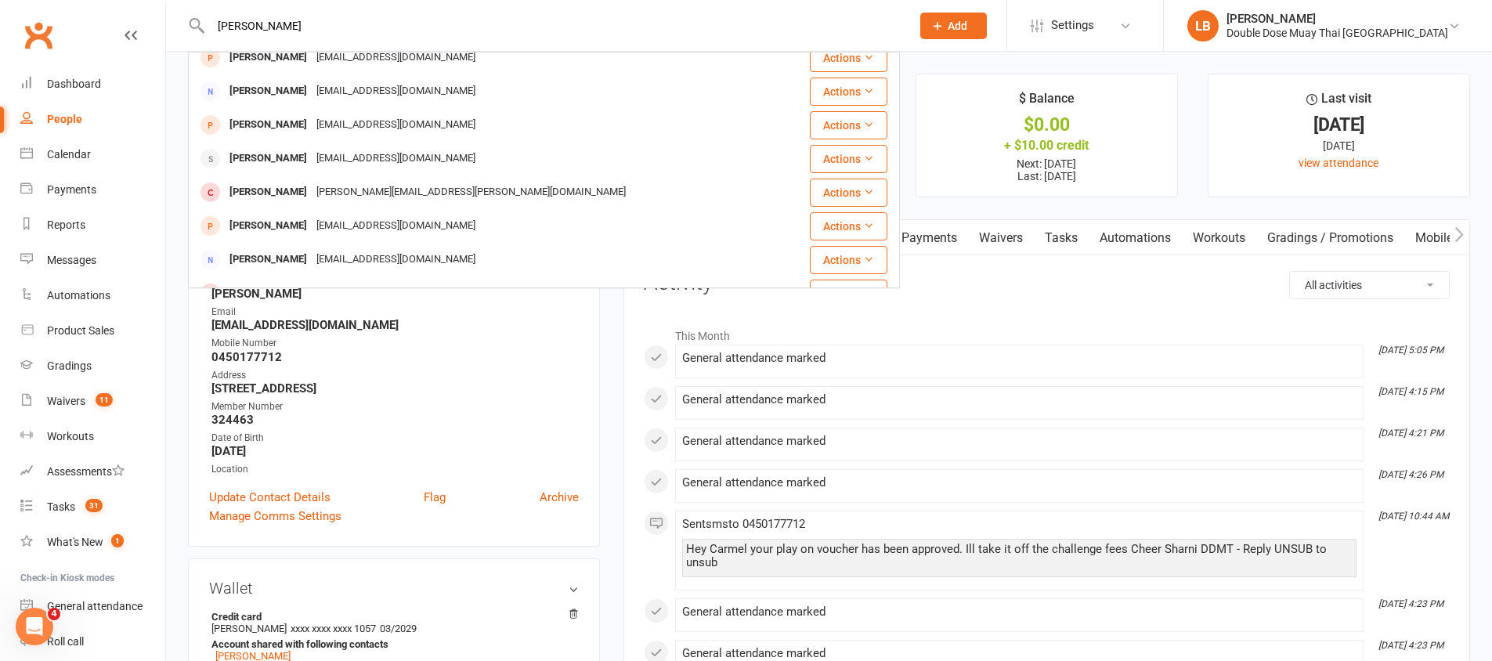
scroll to position [6, 0]
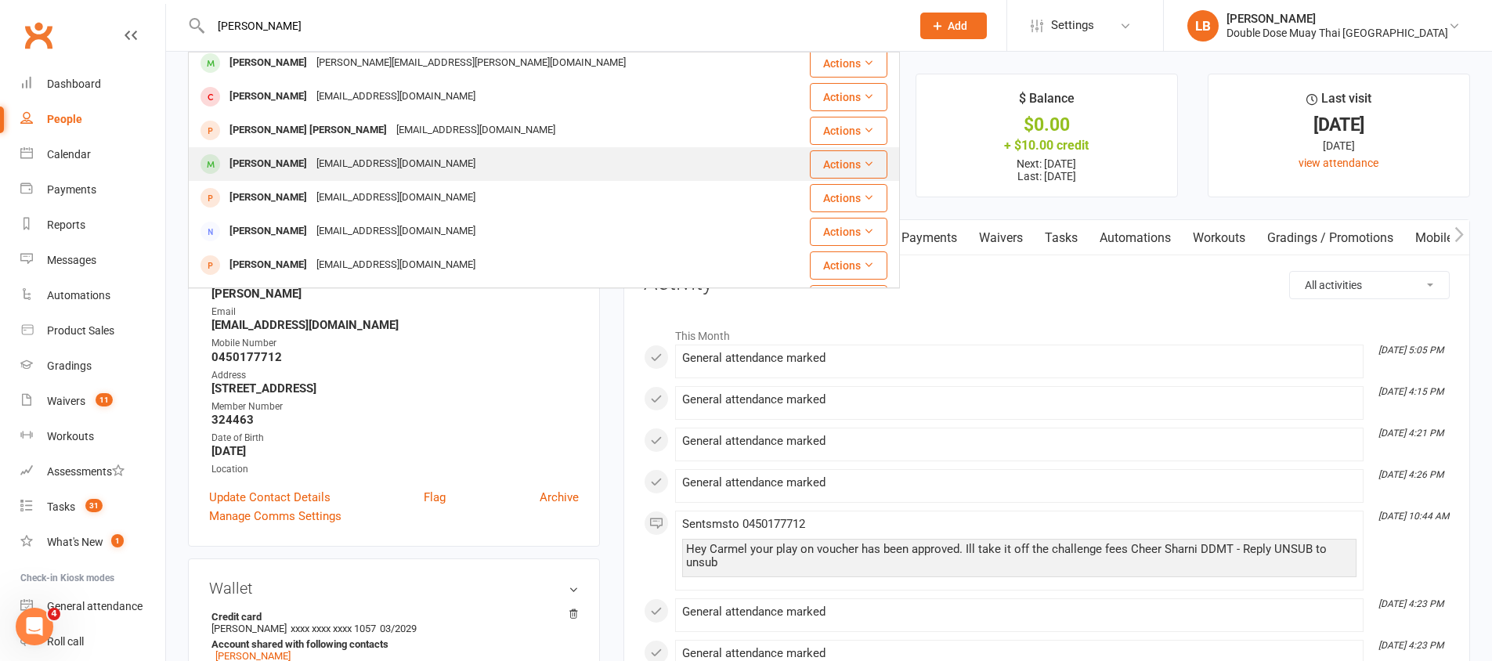
type input "[PERSON_NAME]"
click at [312, 165] on div "[EMAIL_ADDRESS][DOMAIN_NAME]" at bounding box center [396, 164] width 168 height 23
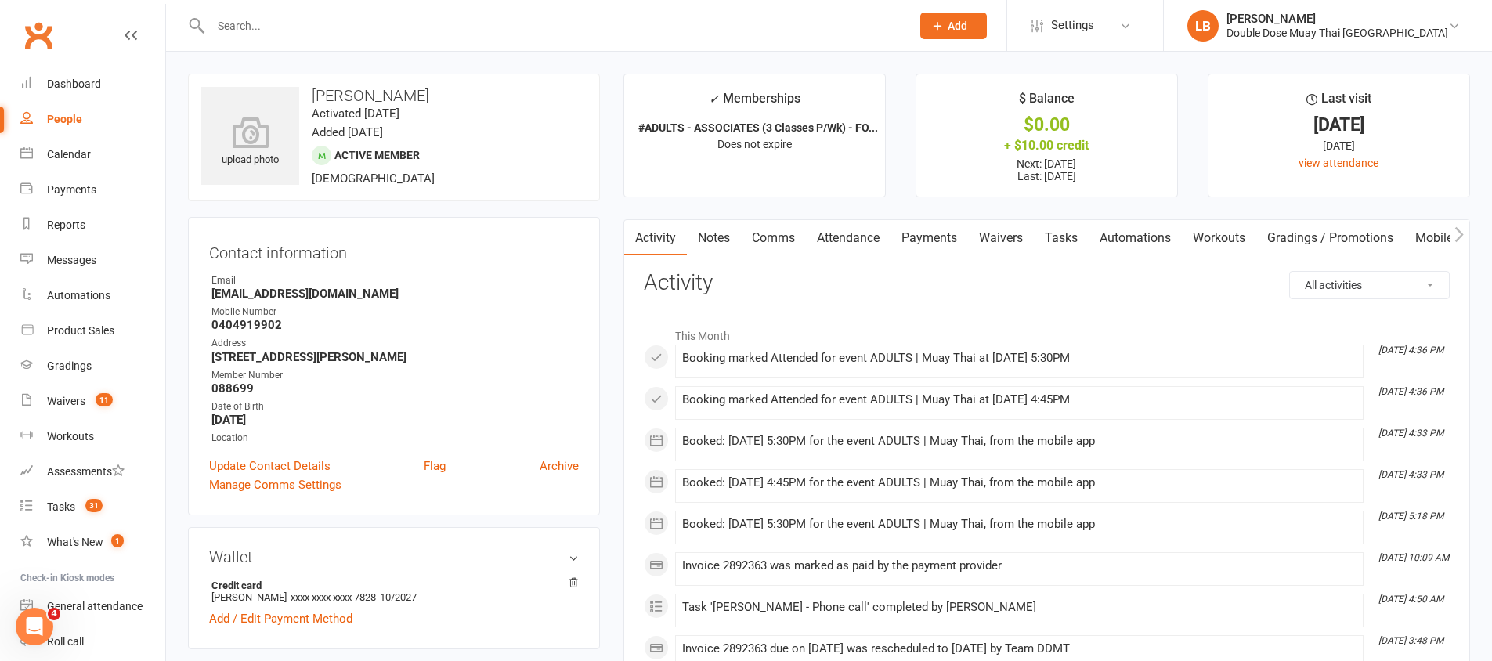
click at [288, 292] on strong "[EMAIL_ADDRESS][DOMAIN_NAME]" at bounding box center [395, 294] width 367 height 14
